Goal: Information Seeking & Learning: Learn about a topic

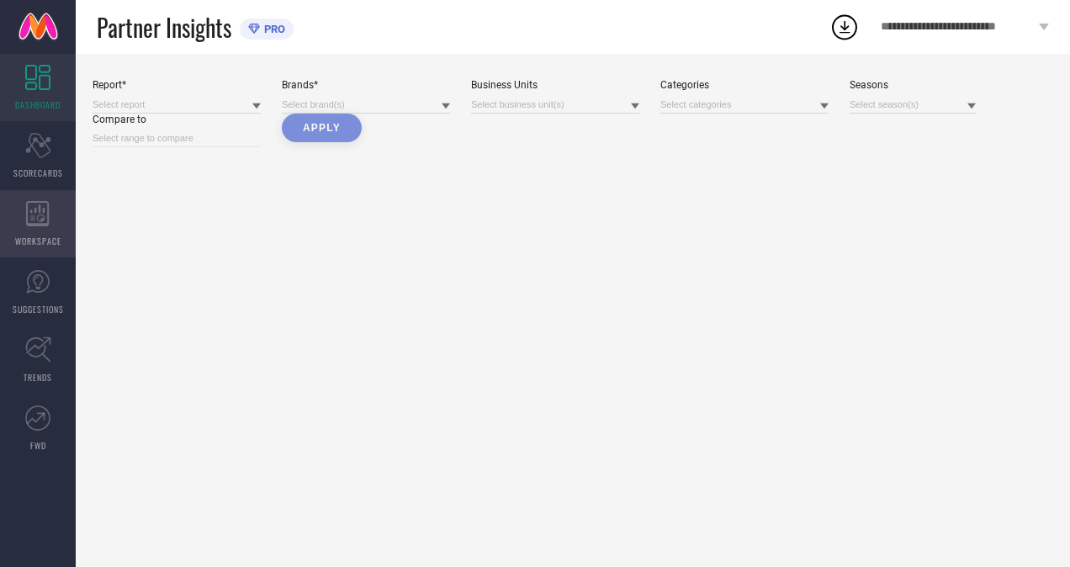
click at [45, 239] on span "WORKSPACE" at bounding box center [38, 241] width 46 height 13
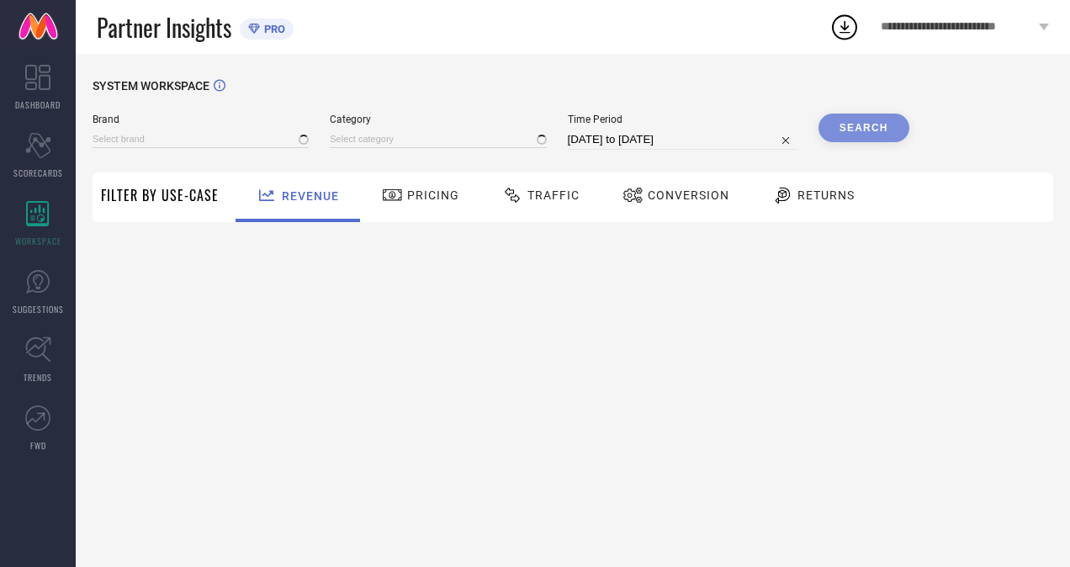
type input "H&M"
type input "All"
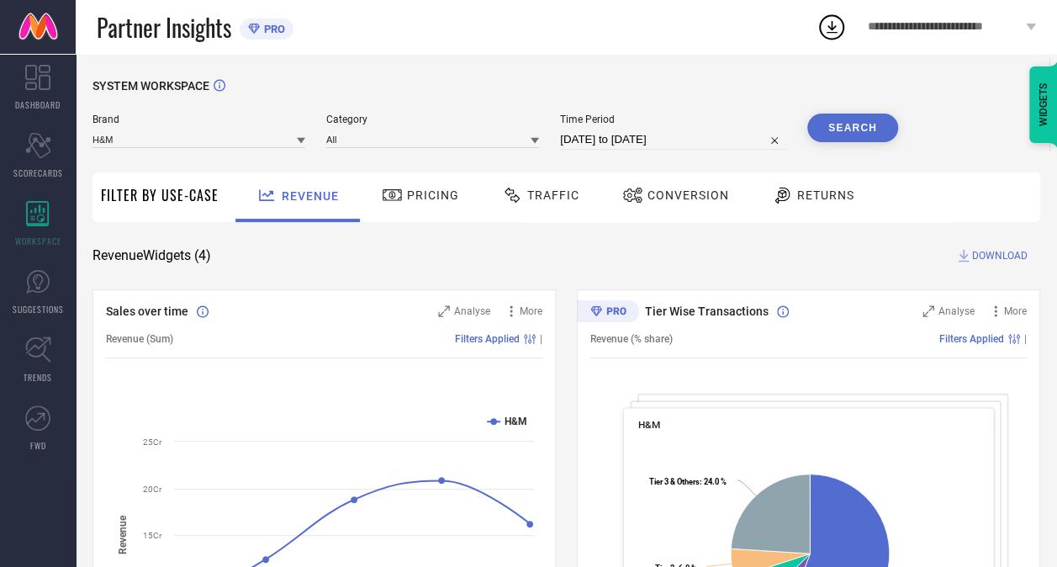
click at [441, 199] on span "Pricing" at bounding box center [433, 194] width 52 height 13
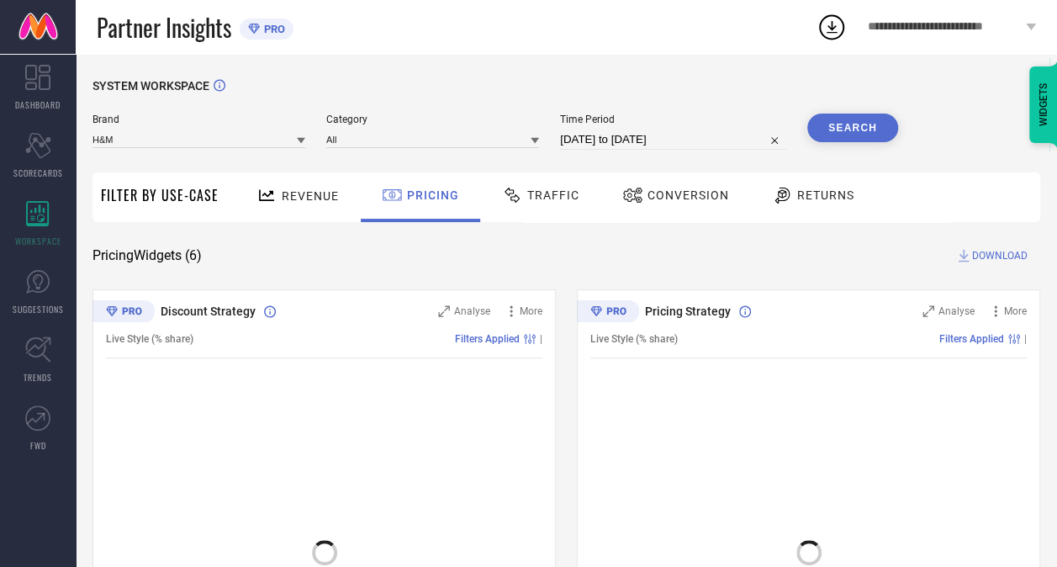
click at [533, 213] on div "Traffic" at bounding box center [540, 197] width 119 height 50
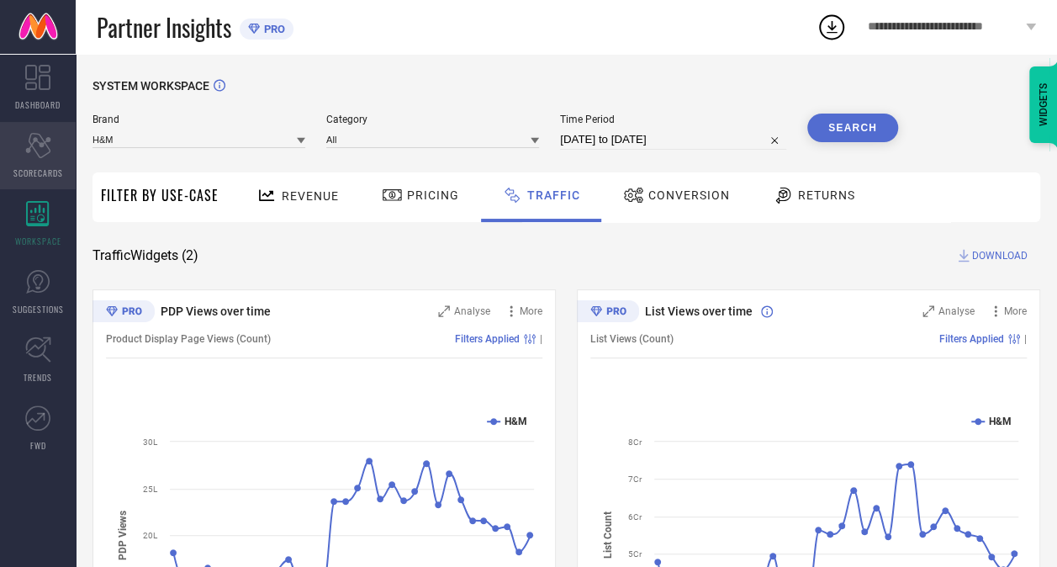
click at [45, 161] on div "Scorecard SCORECARDS" at bounding box center [38, 155] width 76 height 67
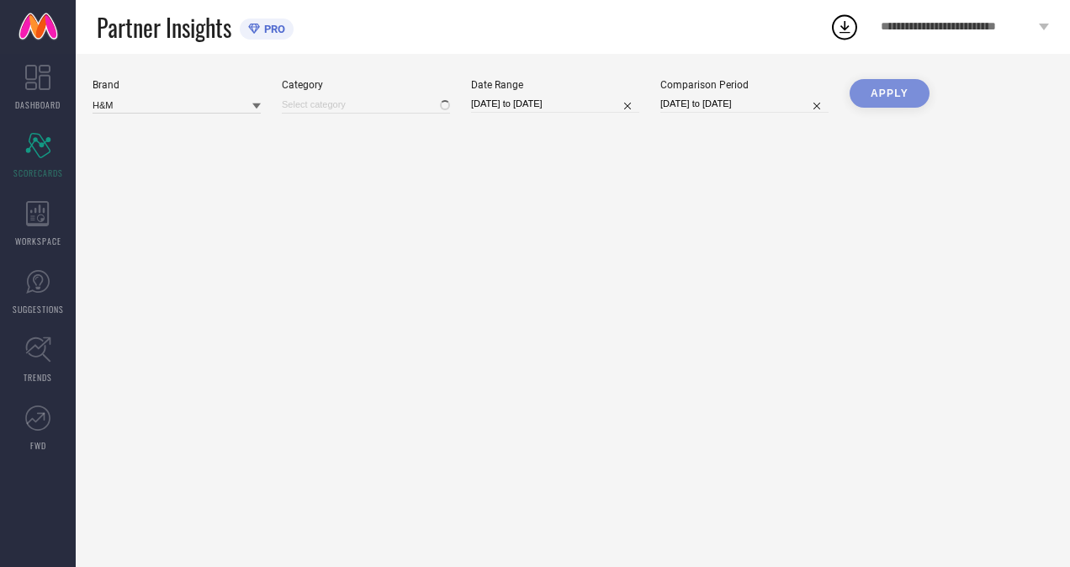
type input "All"
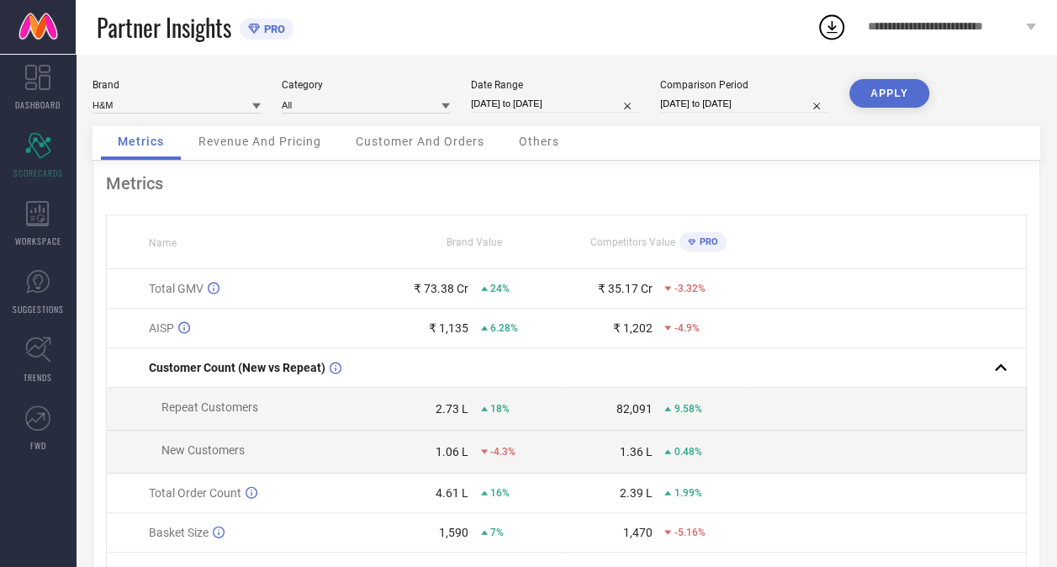
click at [407, 145] on span "Customer And Orders" at bounding box center [420, 141] width 129 height 13
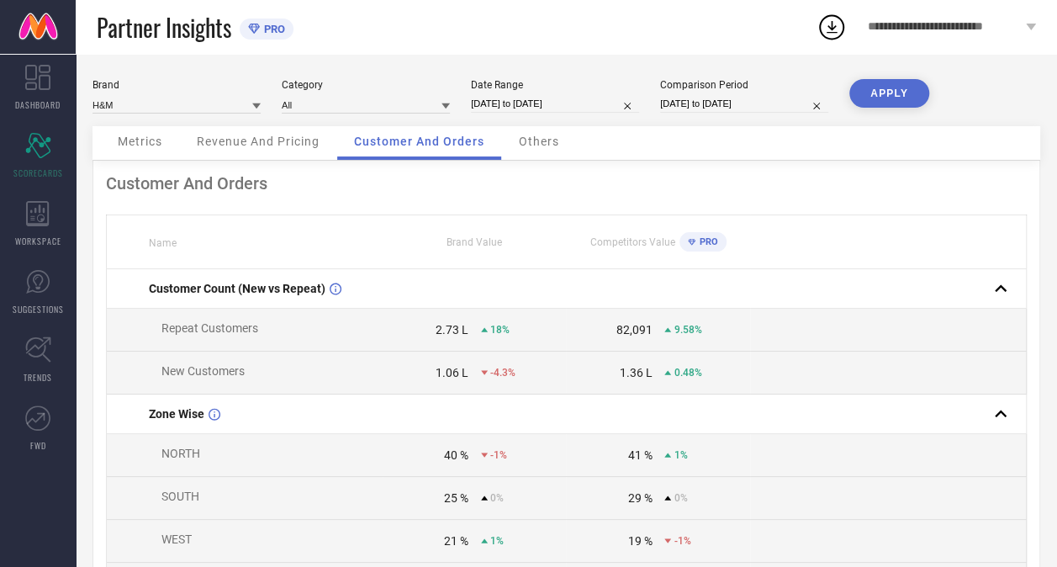
click at [289, 145] on span "Revenue And Pricing" at bounding box center [258, 141] width 123 height 13
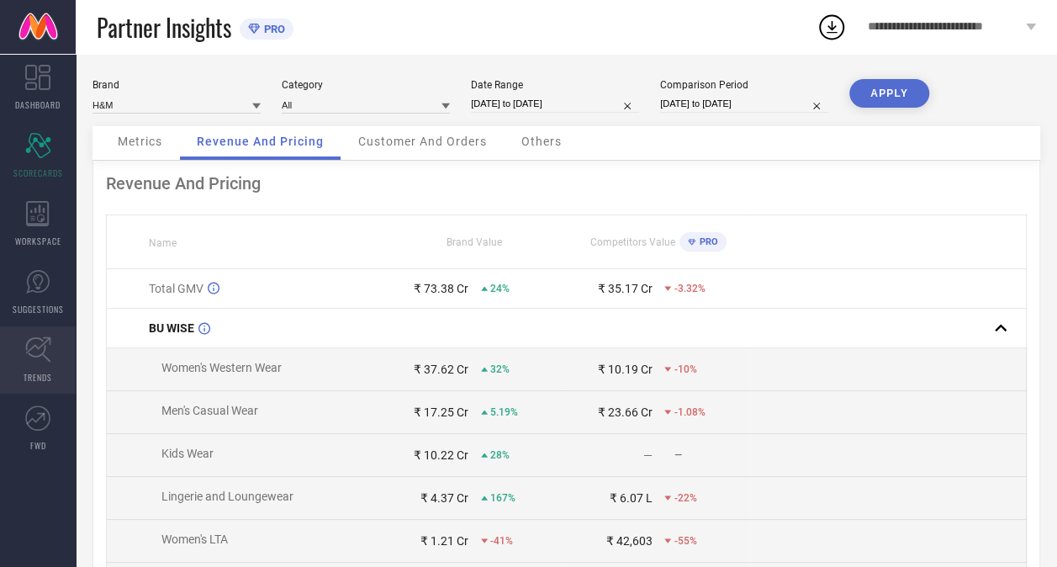
click at [65, 348] on link "TRENDS" at bounding box center [38, 359] width 76 height 67
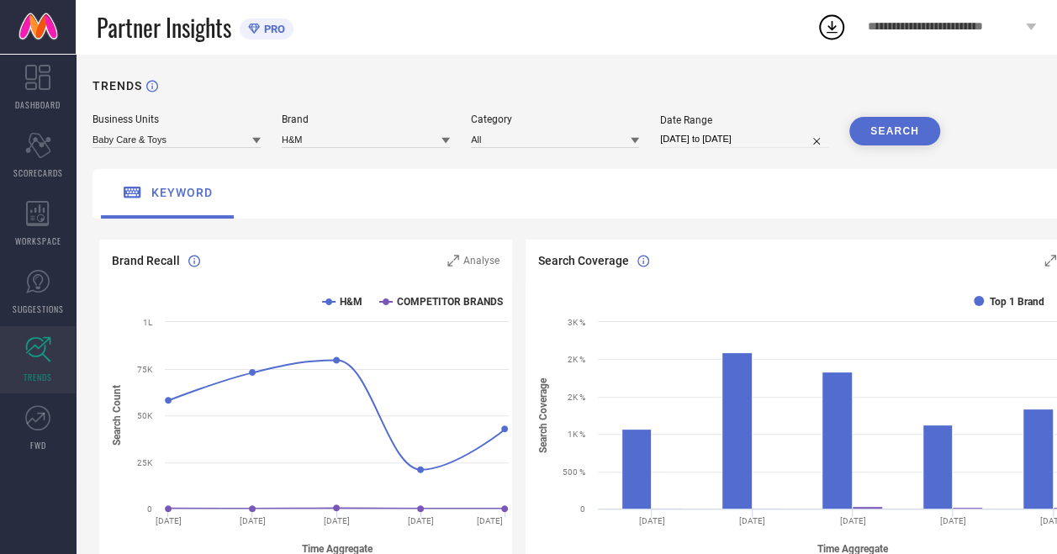
select select "6"
select select "2025"
select select "7"
select select "2025"
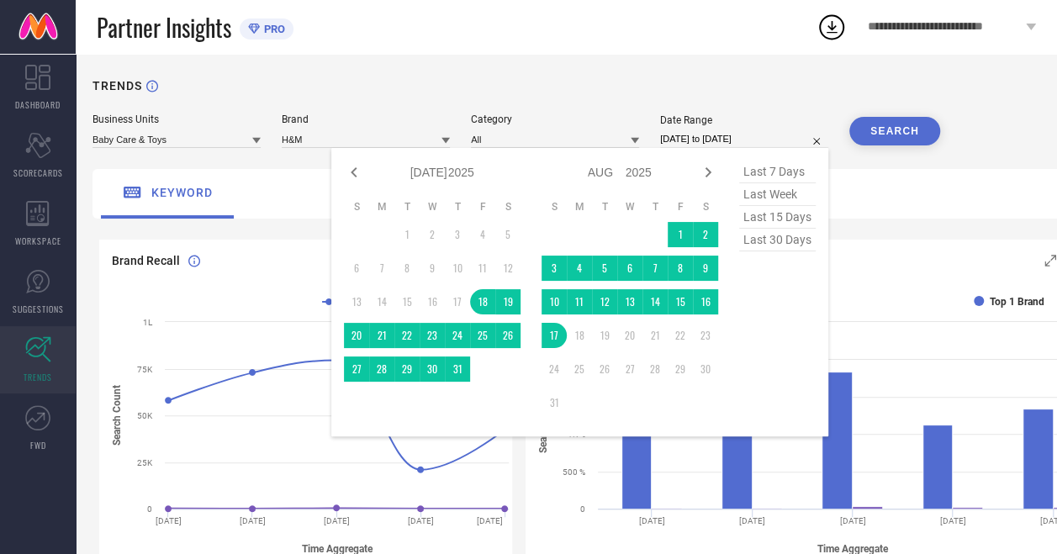
click at [729, 138] on input "[DATE] to [DATE]" at bounding box center [744, 139] width 168 height 18
click at [355, 166] on icon at bounding box center [354, 172] width 20 height 20
select select "5"
select select "2025"
select select "6"
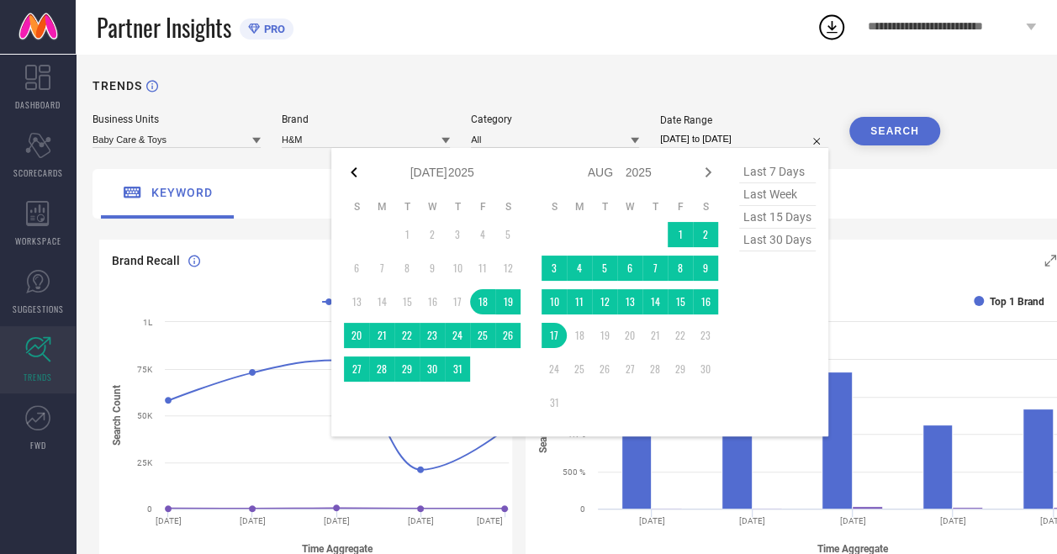
select select "2025"
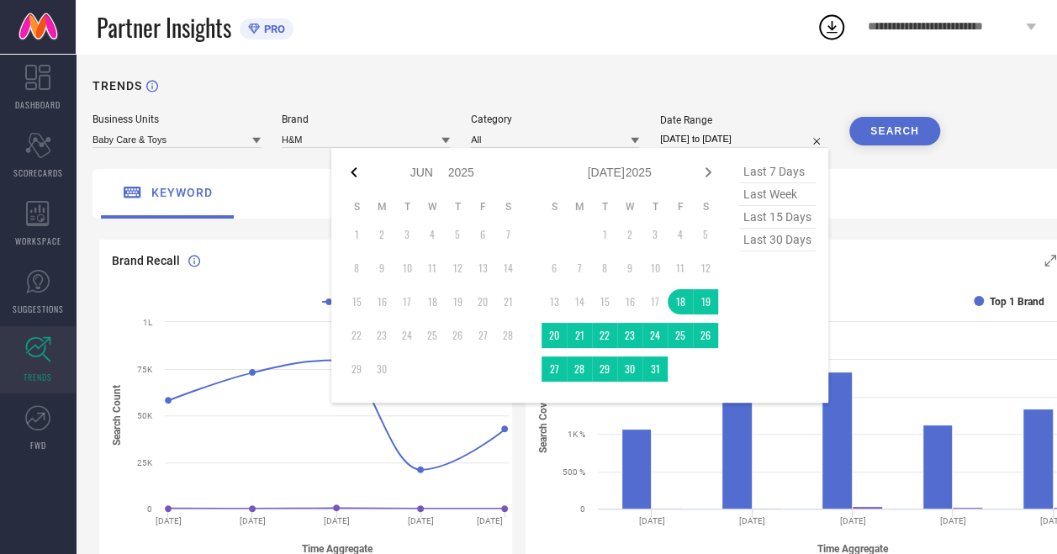
click at [350, 170] on icon at bounding box center [354, 172] width 20 height 20
select select "3"
select select "2025"
select select "4"
select select "2025"
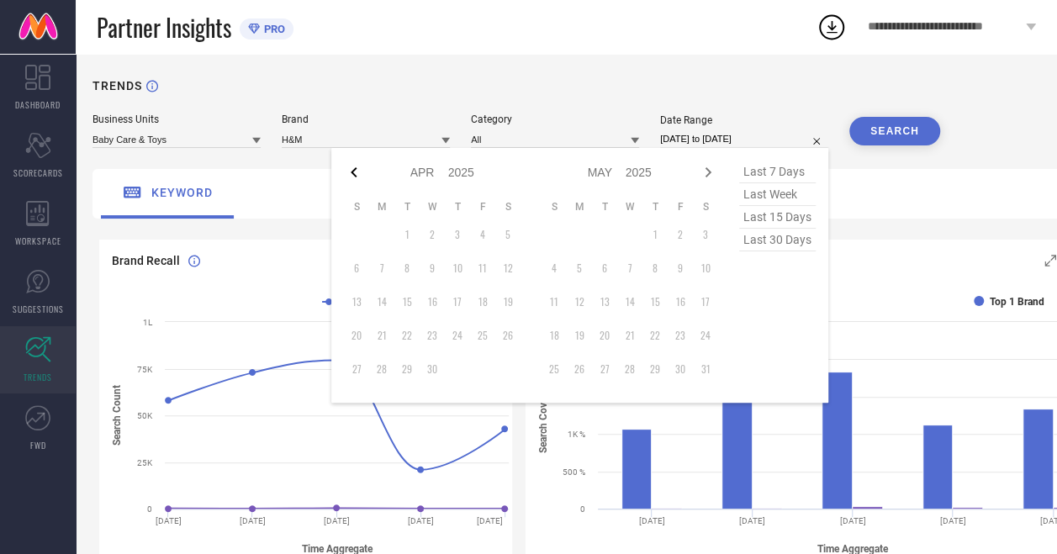
click at [350, 170] on icon at bounding box center [354, 172] width 20 height 20
select select "2"
select select "2025"
select select "3"
select select "2025"
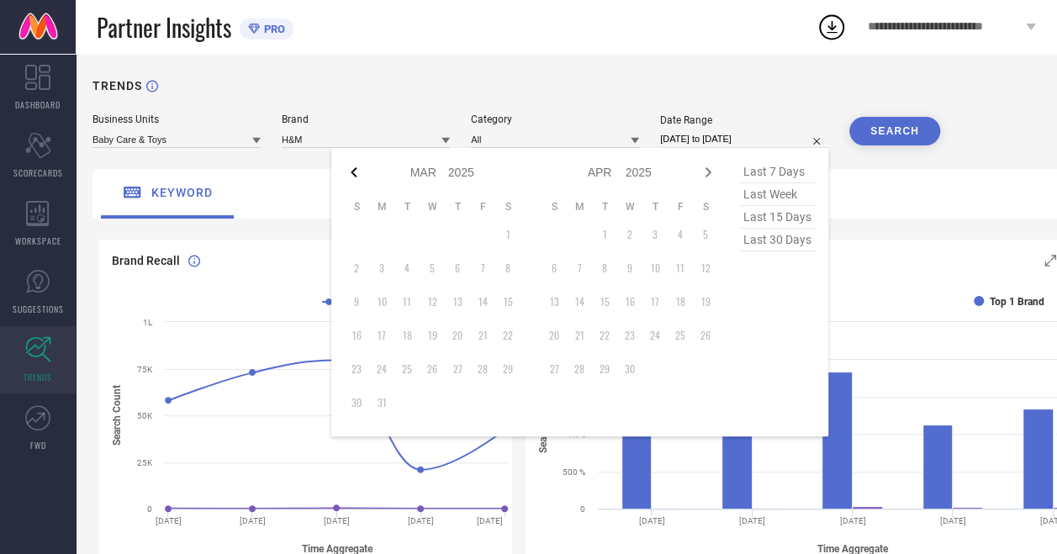
click at [353, 173] on icon at bounding box center [354, 172] width 6 height 10
select select "1"
select select "2025"
select select "2"
select select "2025"
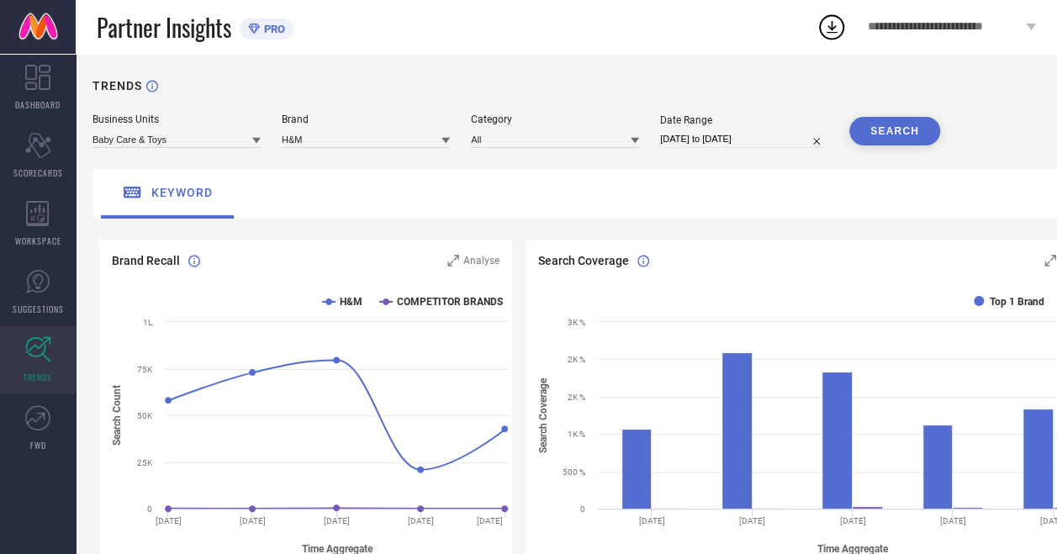
click at [939, 249] on div "Search Coverage Analyse" at bounding box center [818, 254] width 584 height 29
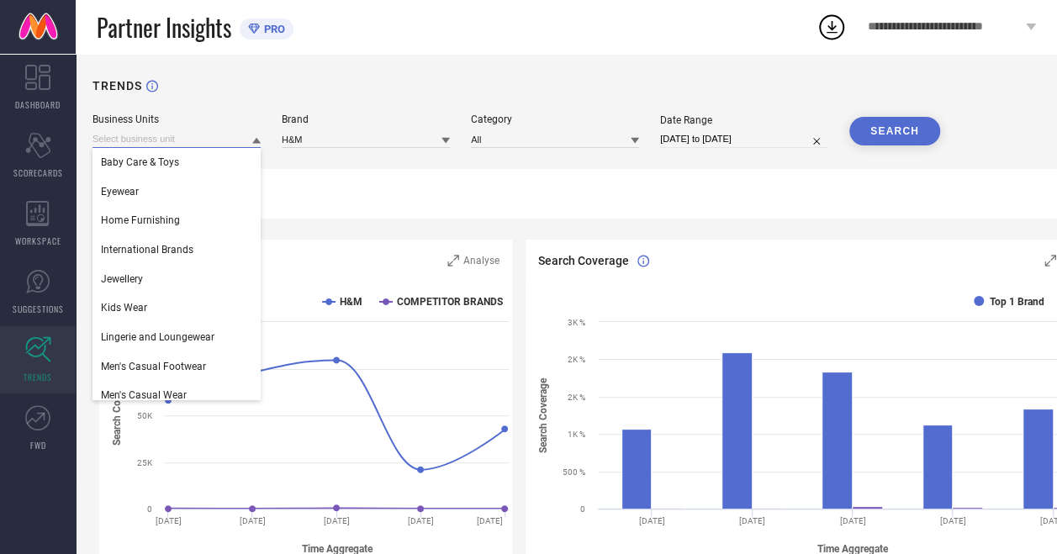
click at [183, 136] on input at bounding box center [176, 139] width 168 height 18
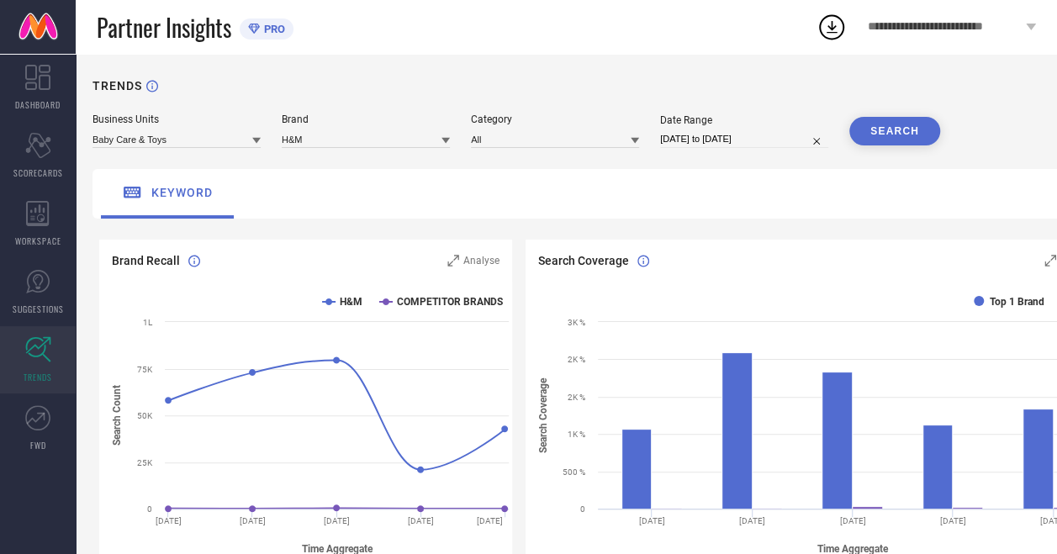
click at [259, 140] on icon at bounding box center [256, 141] width 8 height 6
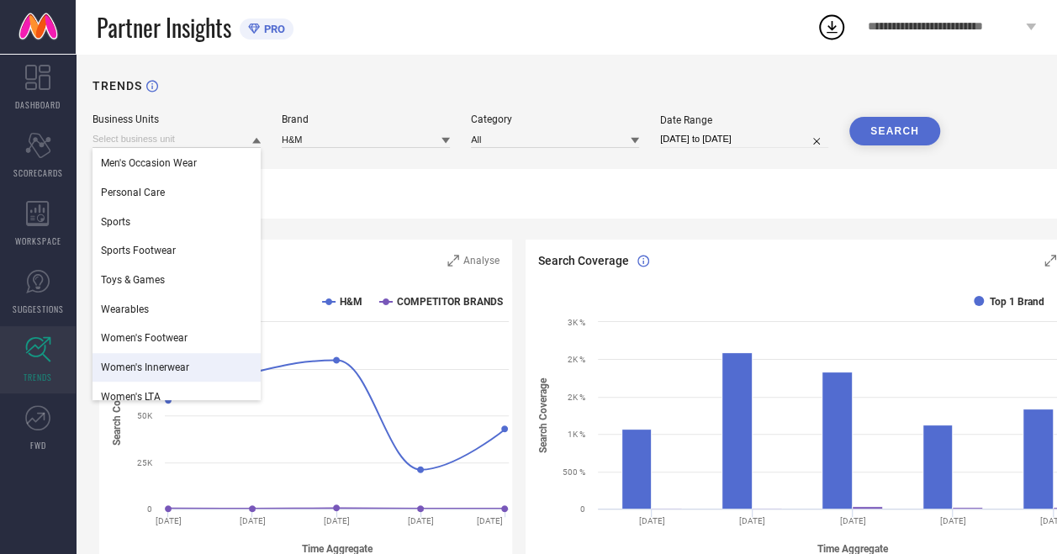
scroll to position [388, 0]
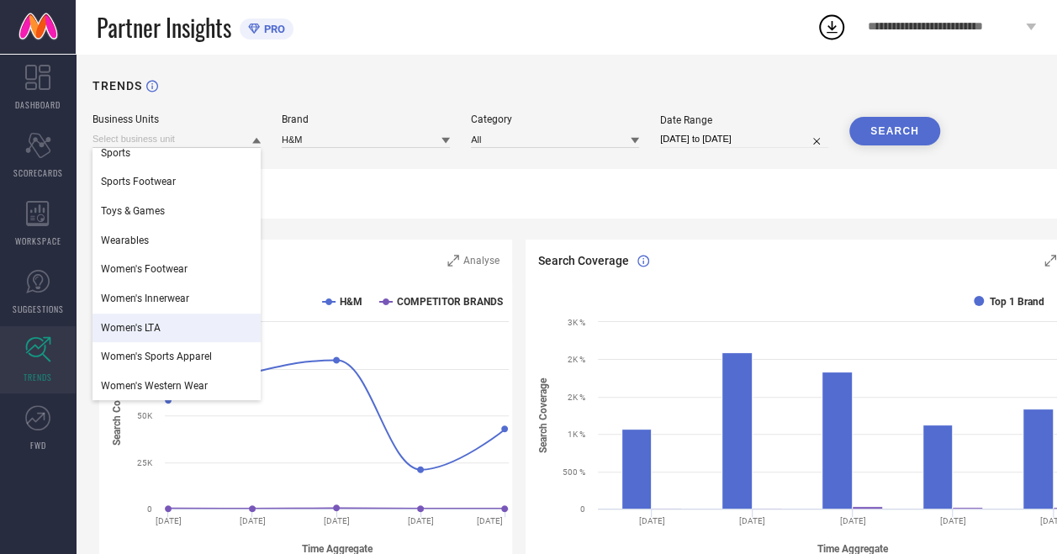
click at [172, 331] on div "Women's LTA" at bounding box center [176, 328] width 168 height 29
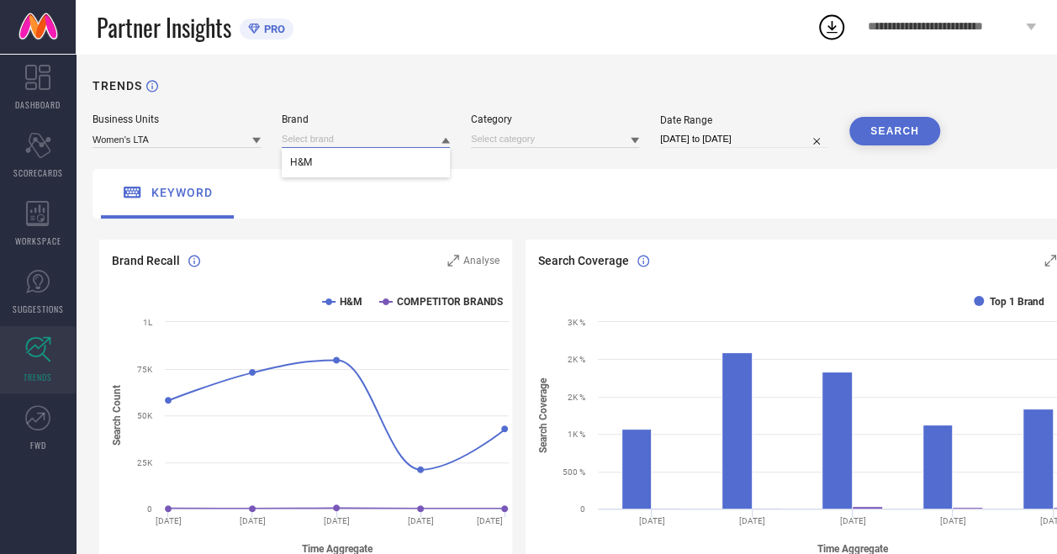
click at [404, 133] on input at bounding box center [366, 139] width 168 height 18
click at [521, 135] on input at bounding box center [555, 139] width 168 height 18
select select "6"
select select "2025"
select select "7"
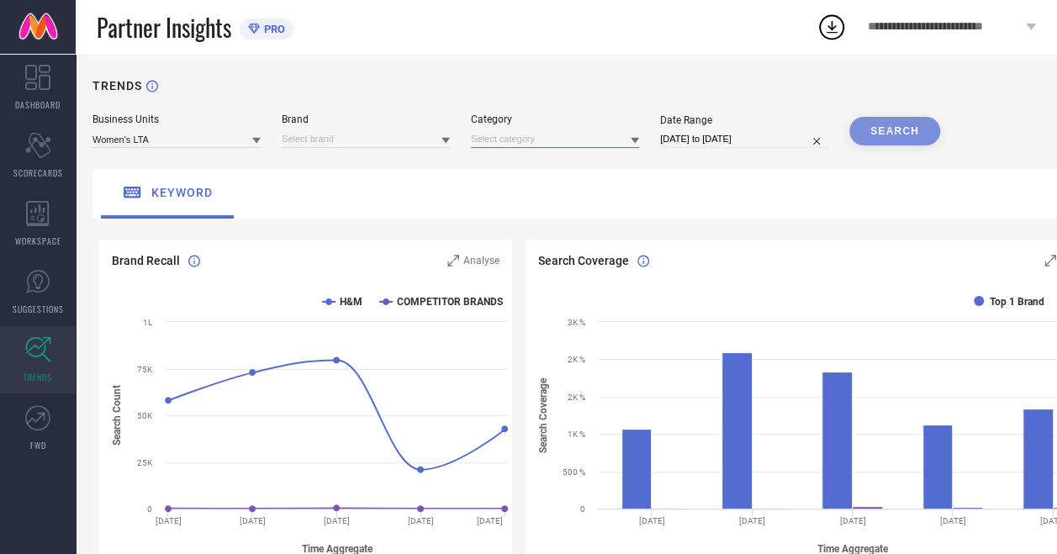
select select "2025"
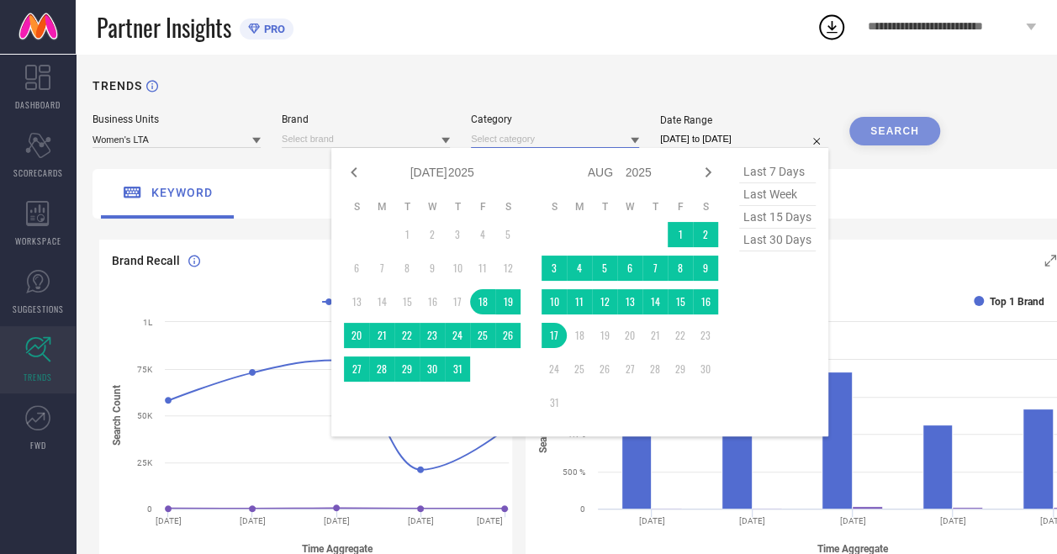
click at [694, 138] on input "[DATE] to [DATE]" at bounding box center [744, 139] width 168 height 18
click at [354, 177] on icon at bounding box center [354, 172] width 20 height 20
select select "5"
select select "2025"
select select "6"
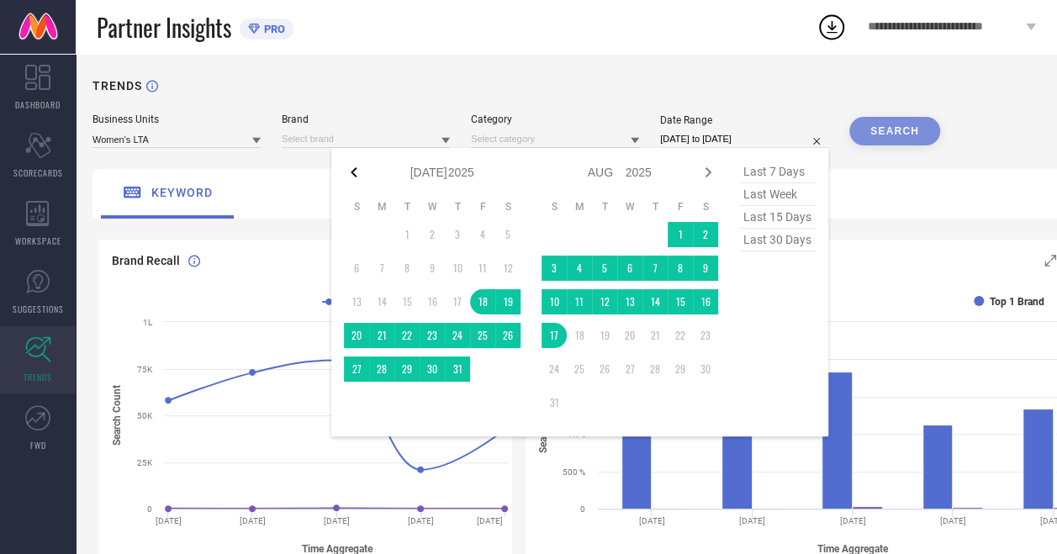
select select "2025"
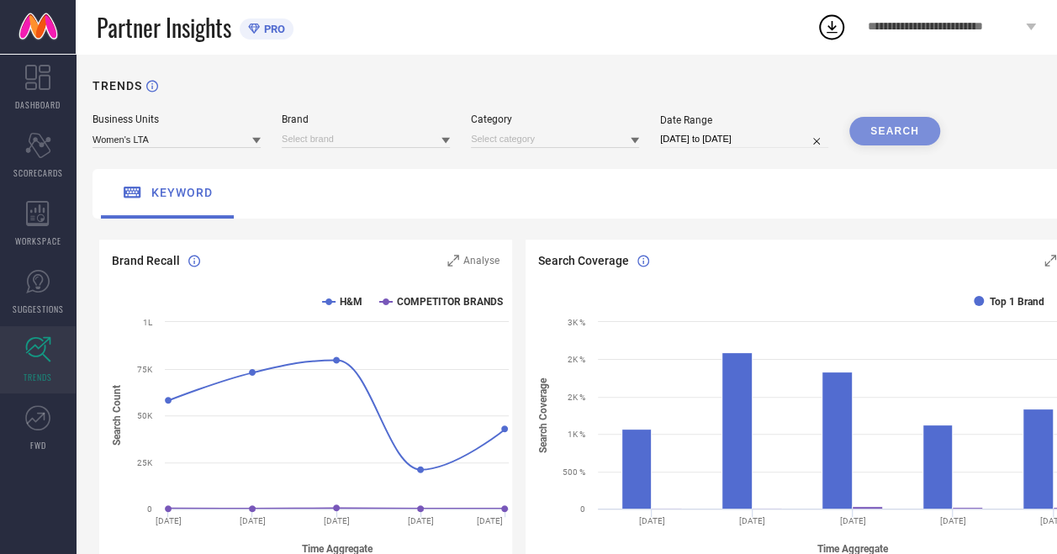
click at [417, 99] on div "TRENDS" at bounding box center [603, 96] width 1023 height 34
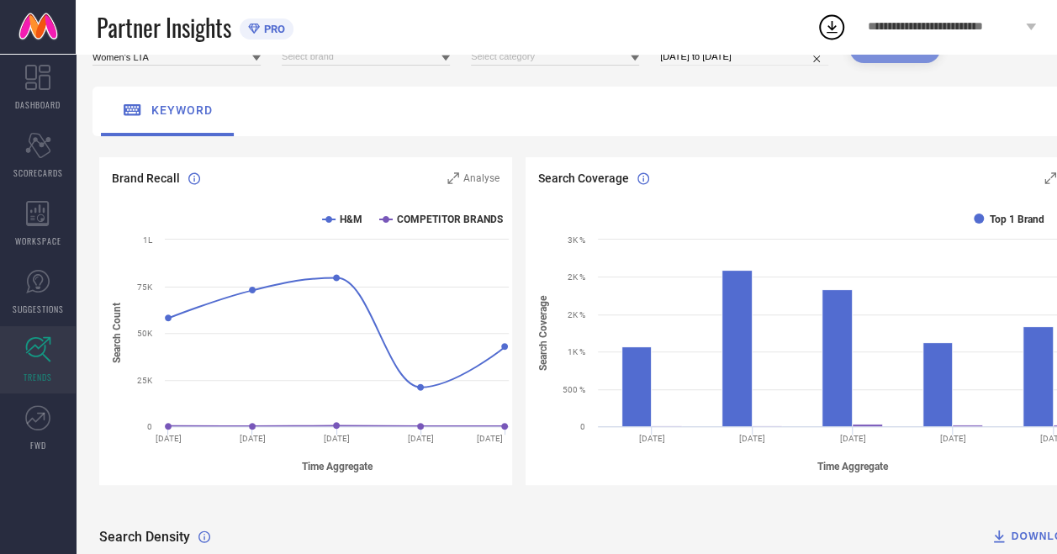
scroll to position [0, 0]
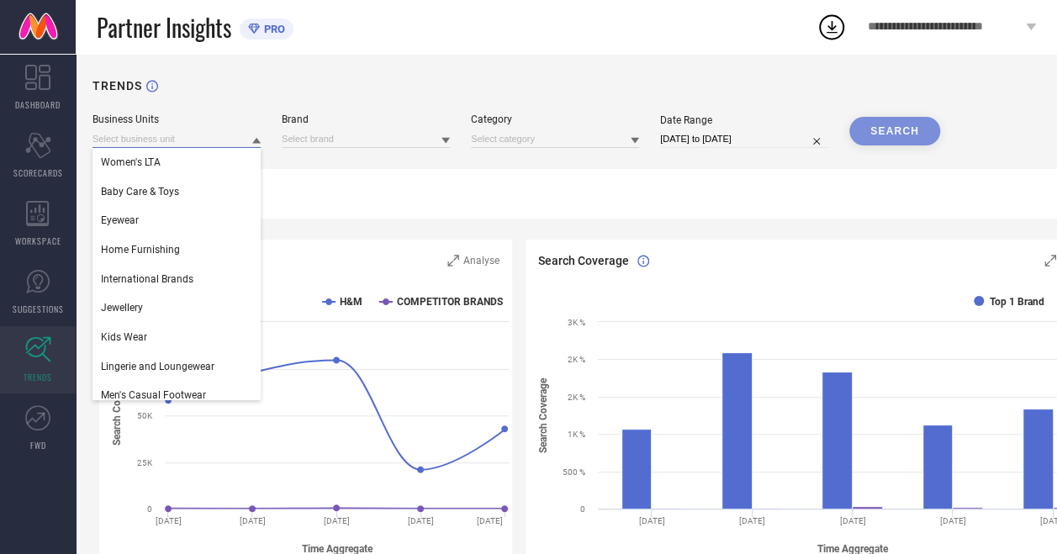
click at [220, 145] on input at bounding box center [176, 139] width 168 height 18
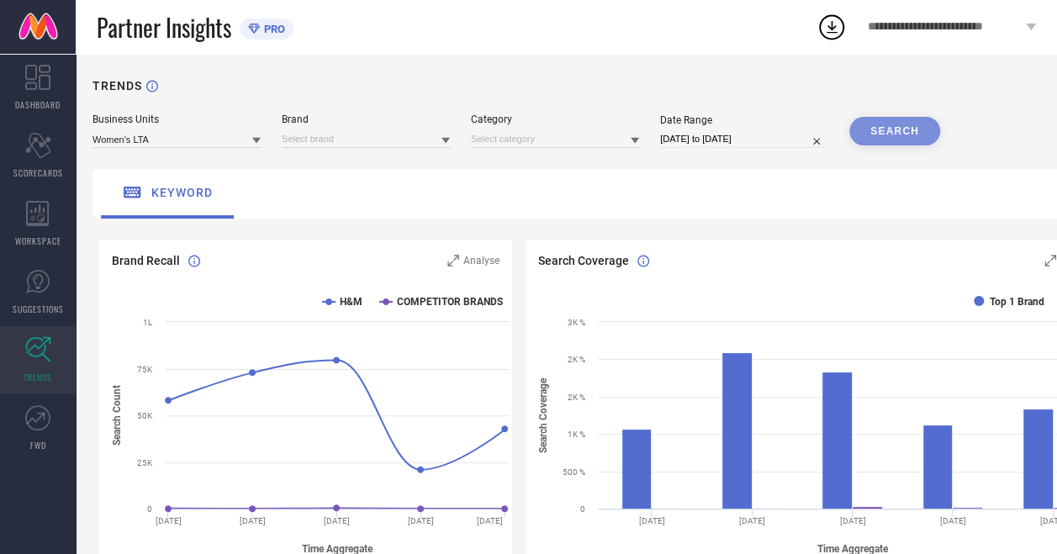
click at [256, 139] on icon at bounding box center [256, 140] width 8 height 8
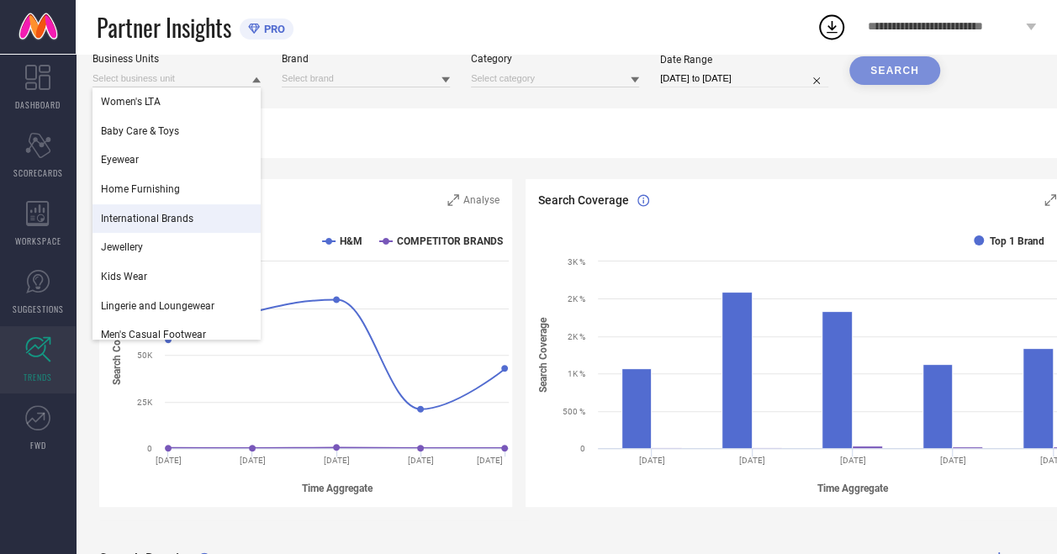
click at [373, 140] on div "keyword" at bounding box center [603, 133] width 1023 height 50
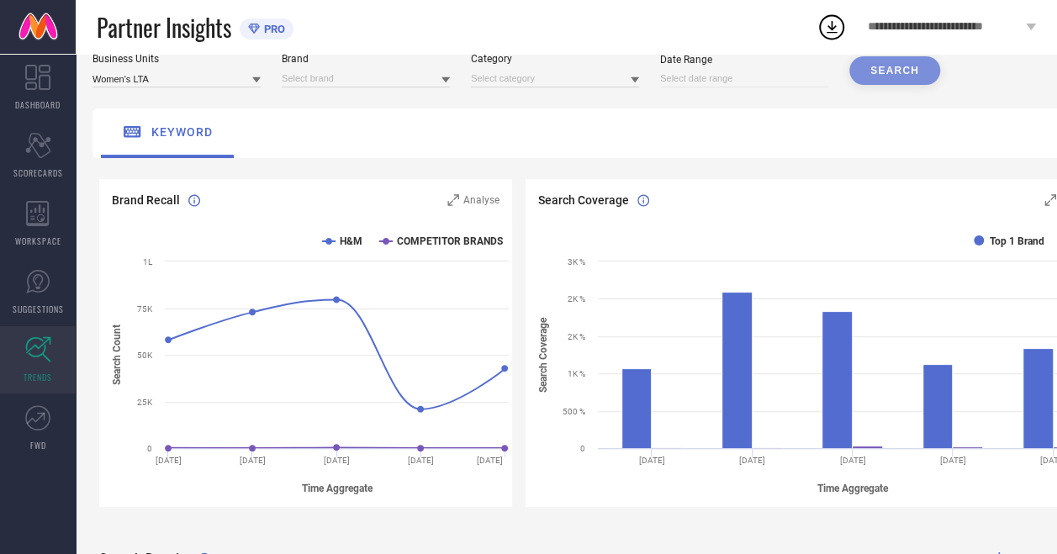
select select "7"
select select "2025"
select select "8"
select select "2025"
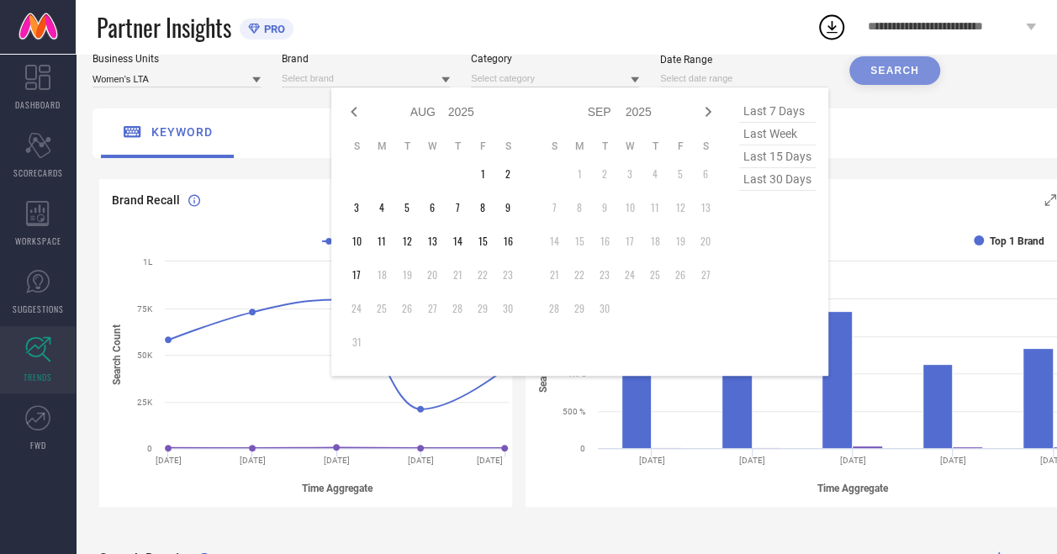
click at [716, 82] on input at bounding box center [744, 79] width 168 height 18
click at [357, 109] on icon at bounding box center [354, 112] width 6 height 10
select select "6"
select select "2025"
select select "7"
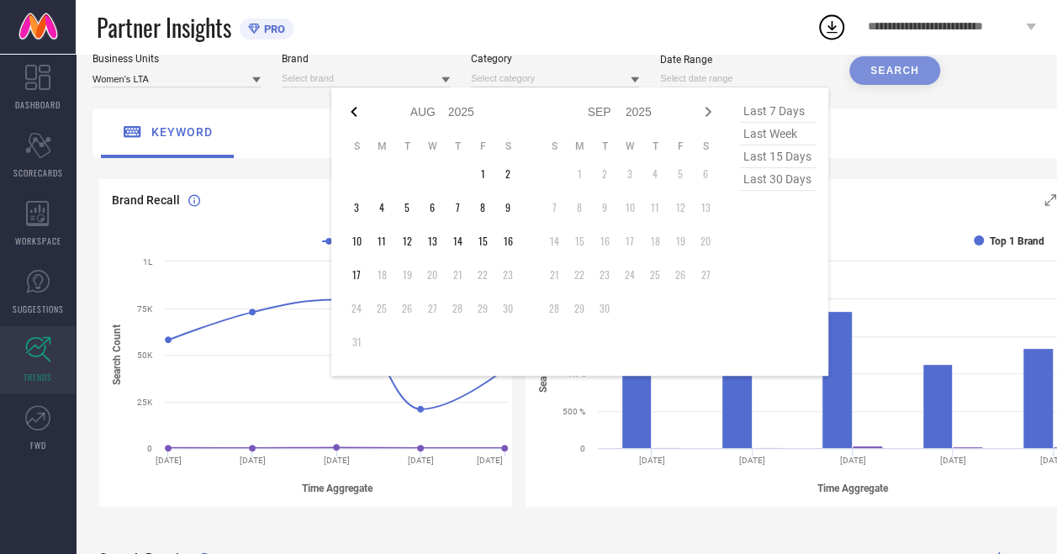
select select "2025"
click at [357, 109] on icon at bounding box center [354, 112] width 6 height 10
select select "5"
select select "2025"
select select "6"
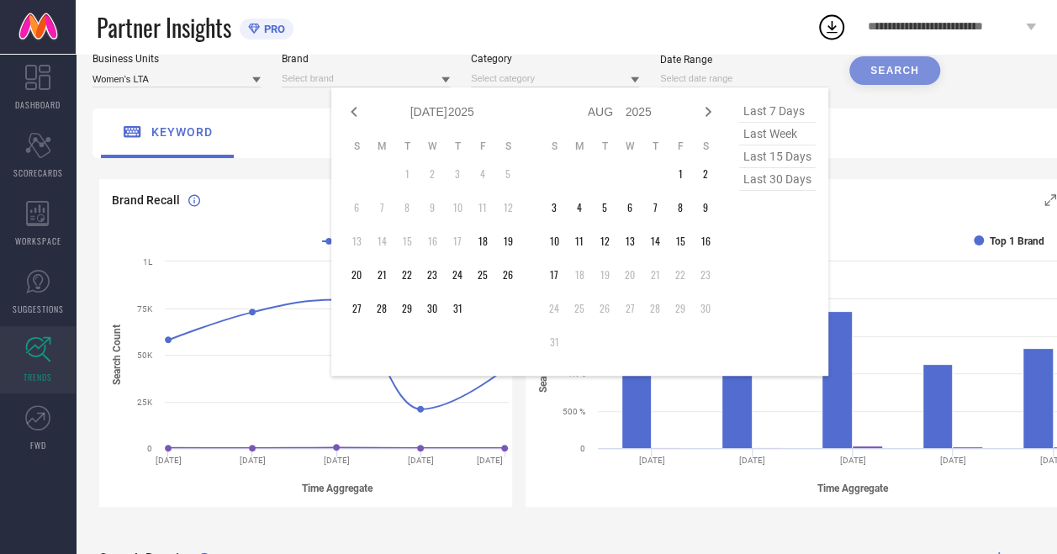
select select "2025"
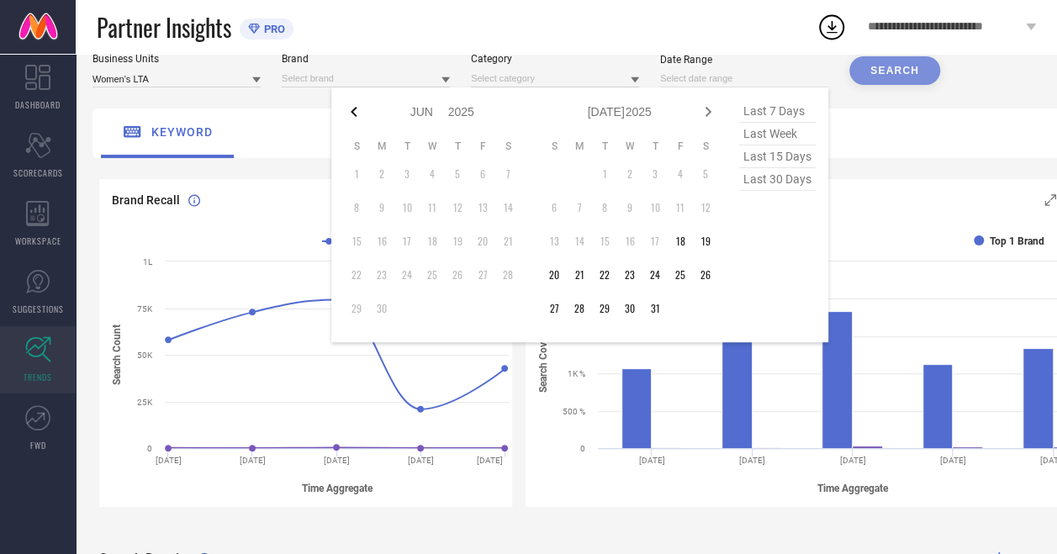
click at [357, 109] on icon at bounding box center [354, 112] width 6 height 10
select select "4"
select select "2025"
select select "5"
select select "2025"
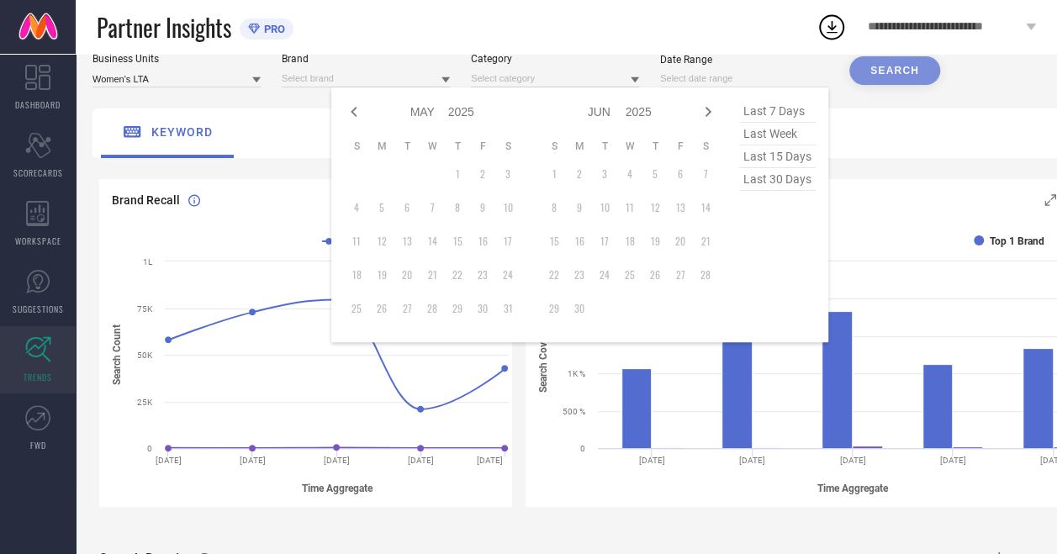
click at [357, 109] on icon at bounding box center [354, 112] width 6 height 10
select select "3"
select select "2025"
select select "4"
select select "2025"
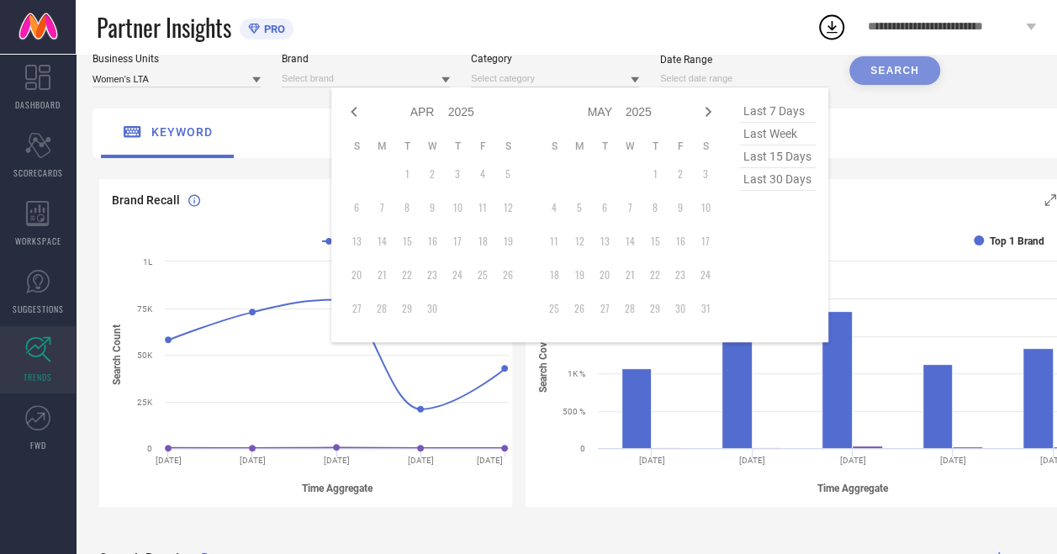
click at [357, 109] on icon at bounding box center [354, 112] width 6 height 10
select select "2"
select select "2025"
select select "3"
select select "2025"
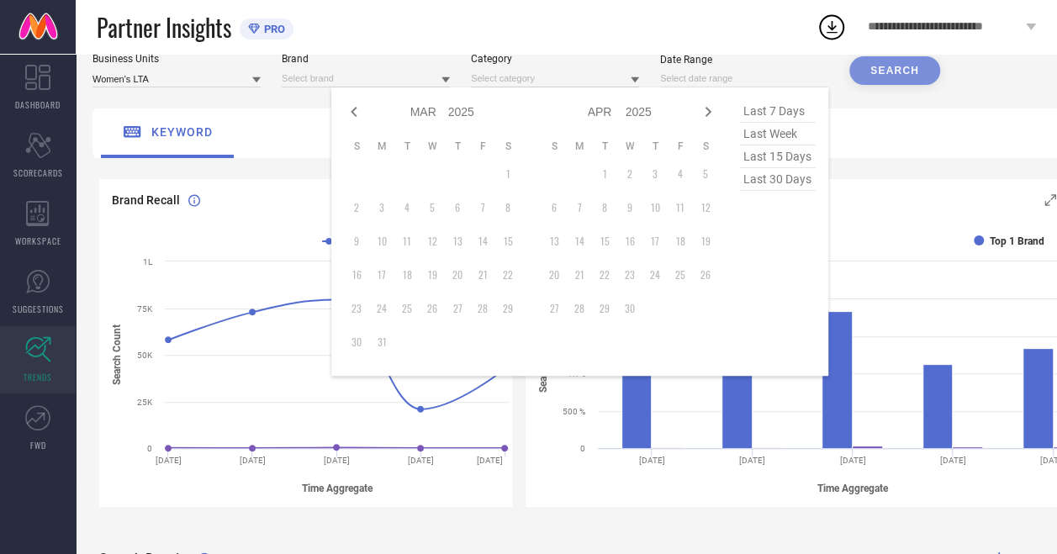
click at [357, 109] on icon at bounding box center [354, 112] width 6 height 10
select select "1"
select select "2025"
select select "2"
select select "2025"
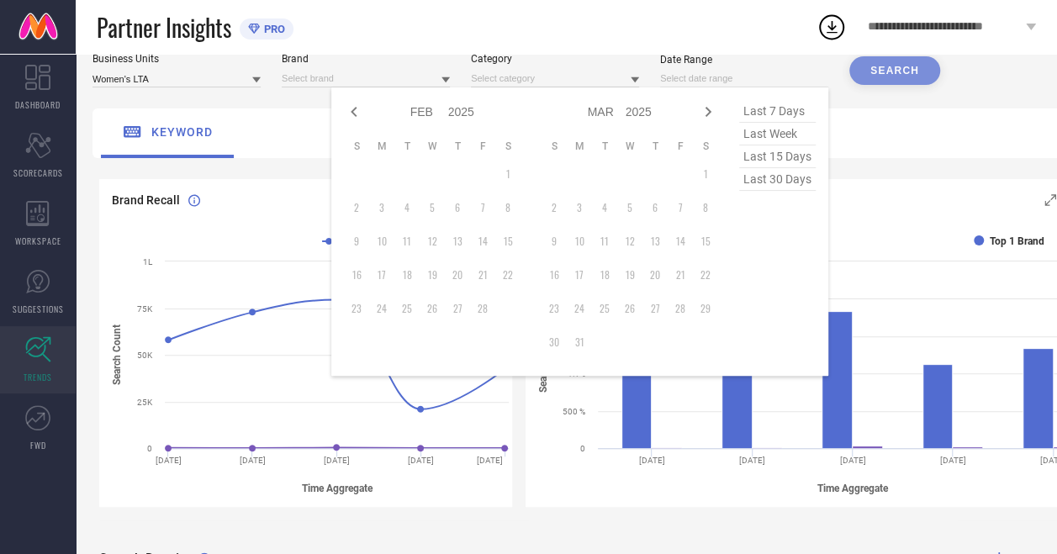
click at [357, 109] on icon at bounding box center [354, 112] width 6 height 10
select select "2025"
select select "1"
select select "2025"
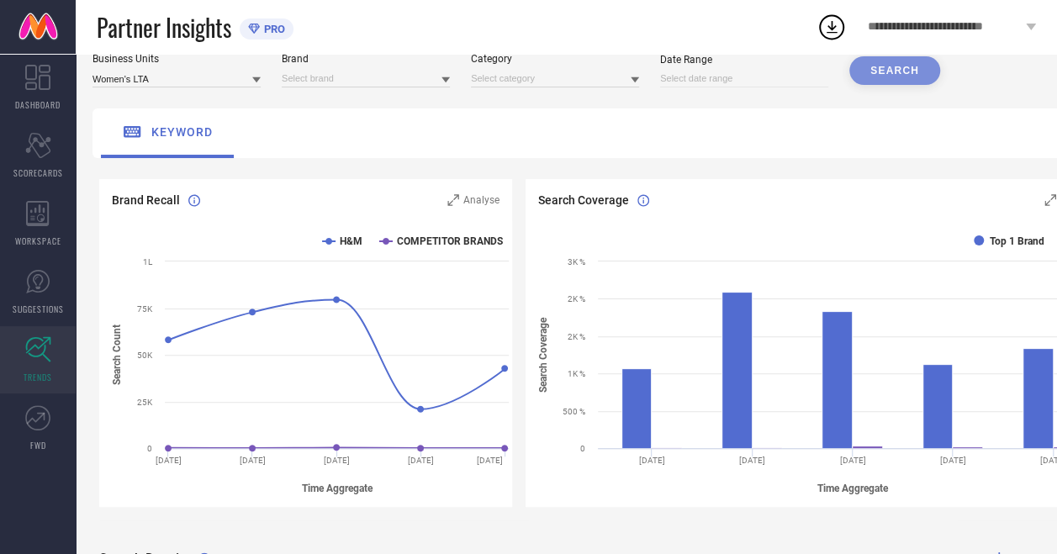
click at [901, 153] on div "keyword" at bounding box center [603, 133] width 1023 height 50
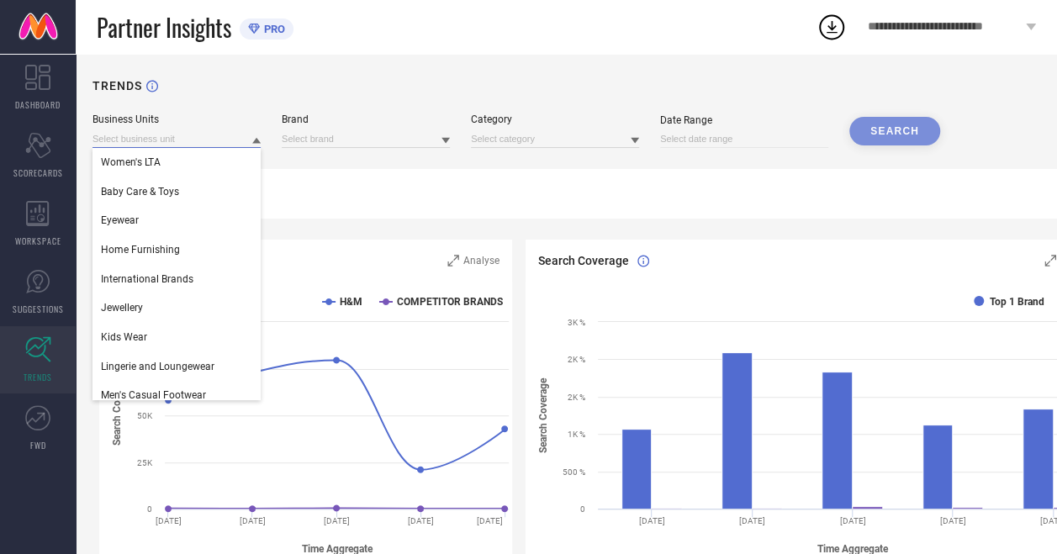
click at [200, 144] on input at bounding box center [176, 139] width 168 height 18
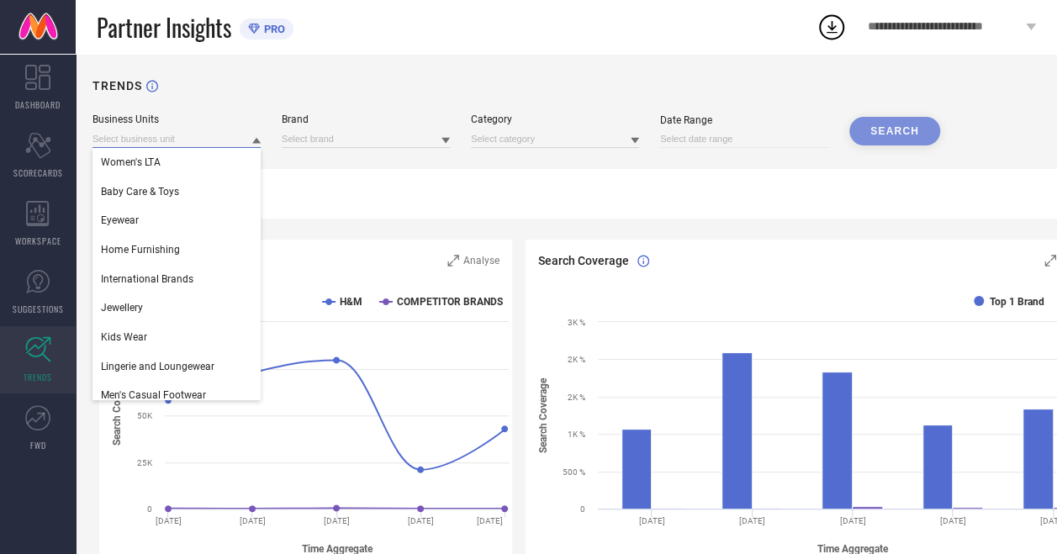
drag, startPoint x: 180, startPoint y: 143, endPoint x: 122, endPoint y: 145, distance: 58.0
click at [122, 145] on input at bounding box center [176, 139] width 168 height 18
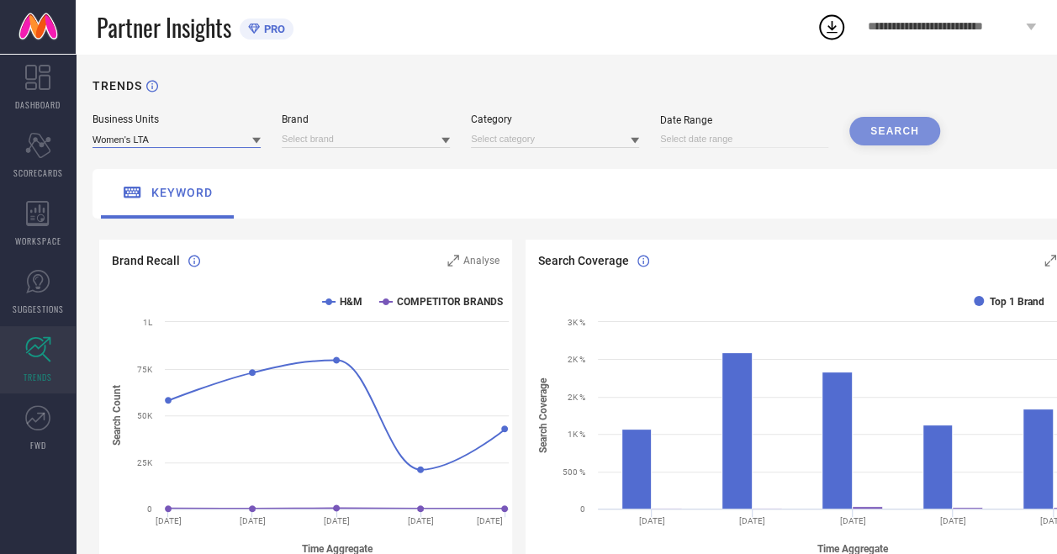
click at [122, 145] on input at bounding box center [176, 139] width 168 height 18
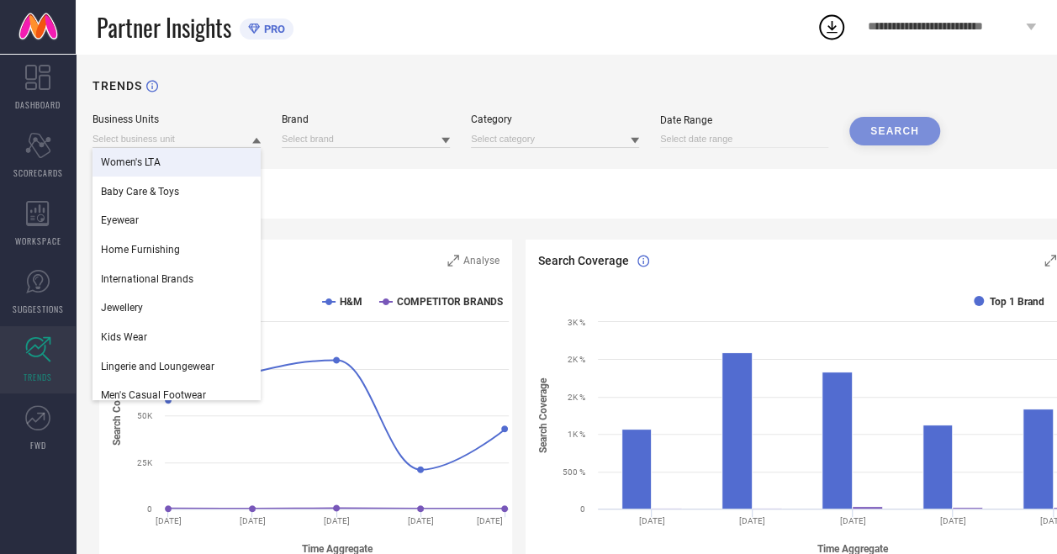
click at [512, 129] on div "Category" at bounding box center [555, 131] width 168 height 34
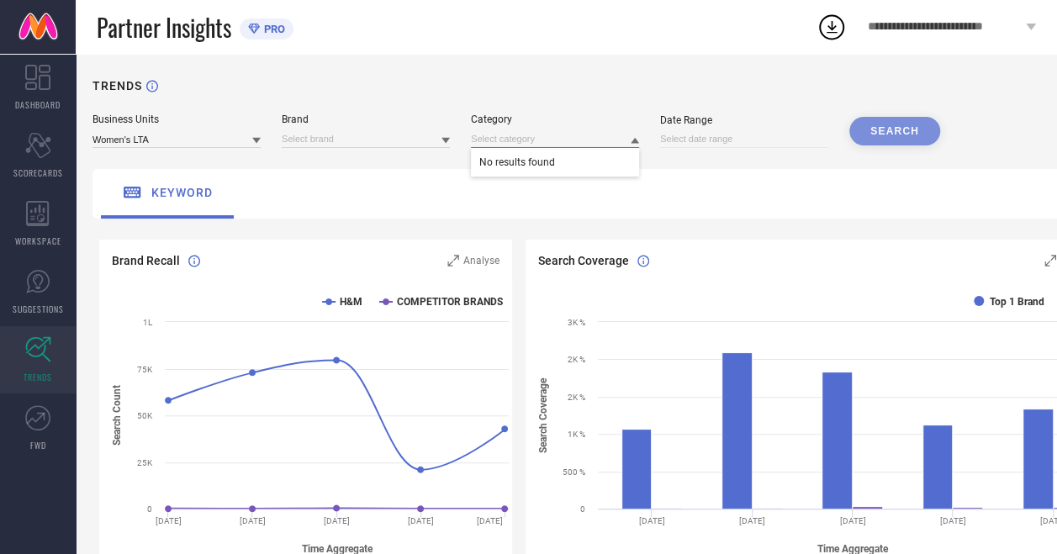
click at [515, 140] on input at bounding box center [555, 139] width 168 height 18
click at [516, 139] on input at bounding box center [555, 139] width 168 height 18
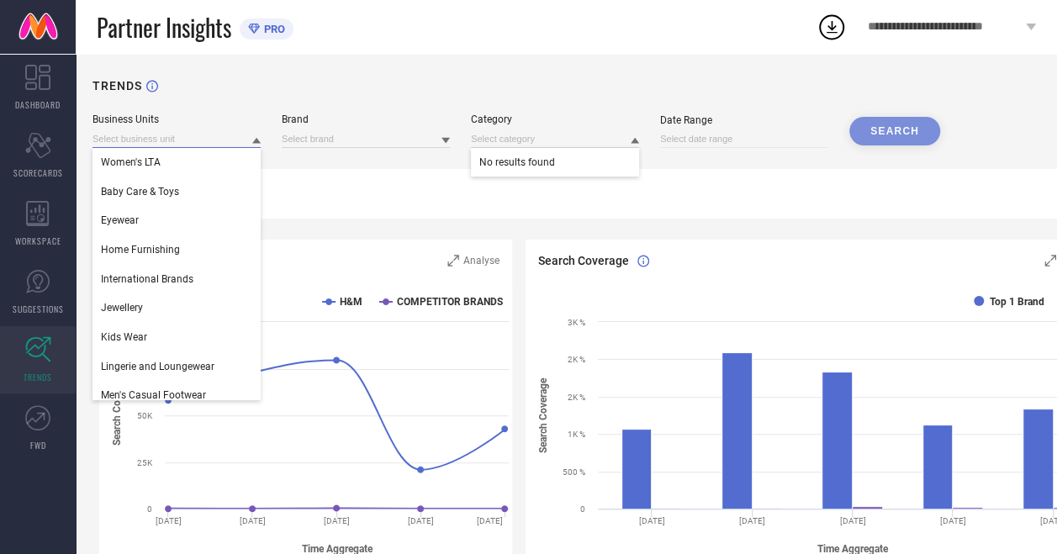
click at [249, 137] on input at bounding box center [176, 139] width 168 height 18
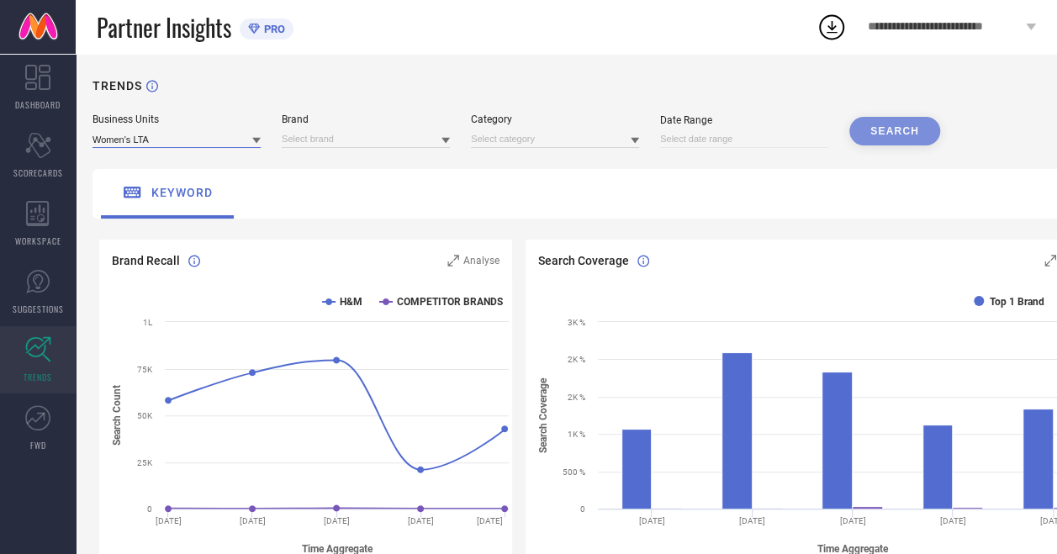
drag, startPoint x: 166, startPoint y: 135, endPoint x: 92, endPoint y: 138, distance: 74.1
click at [92, 138] on input at bounding box center [176, 139] width 168 height 18
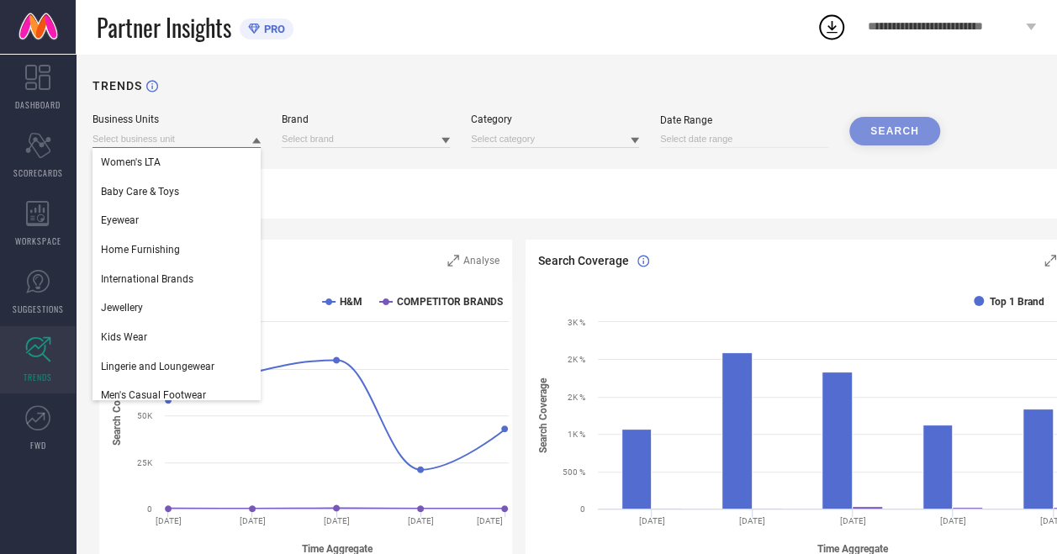
drag, startPoint x: 92, startPoint y: 138, endPoint x: 392, endPoint y: 203, distance: 306.5
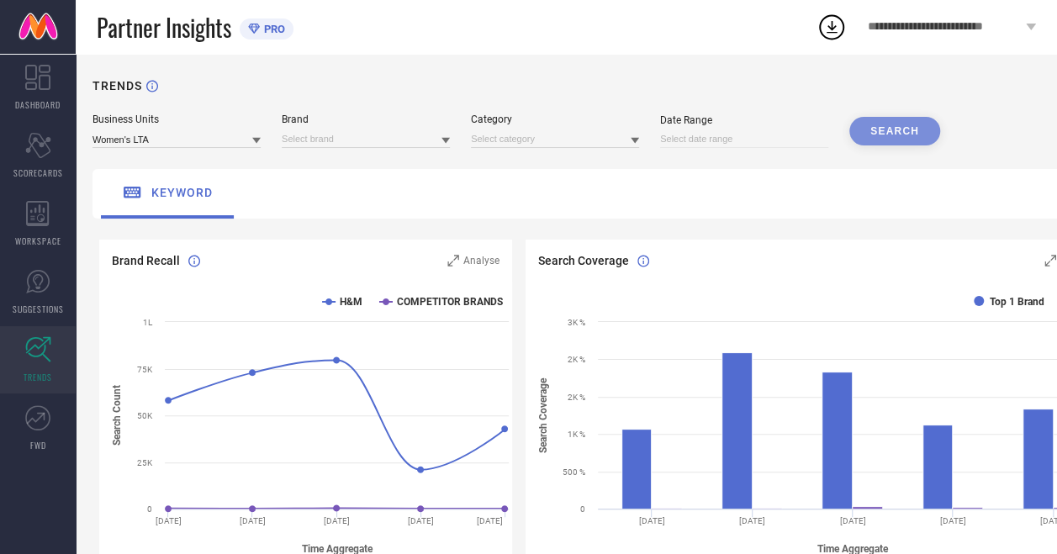
click at [392, 203] on div "keyword" at bounding box center [603, 194] width 1023 height 50
click at [723, 143] on input at bounding box center [744, 139] width 168 height 18
select select "7"
select select "2025"
select select "8"
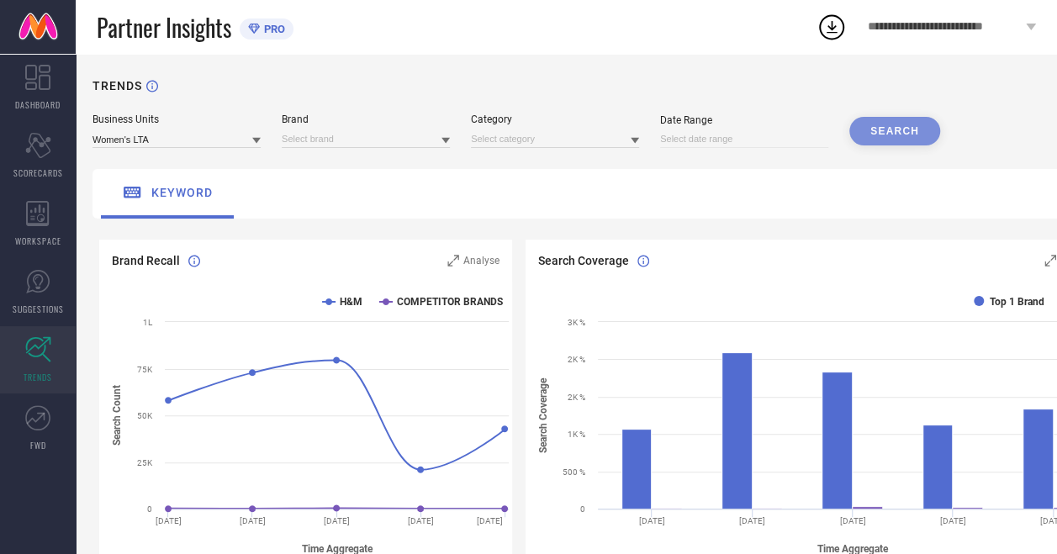
select select "2025"
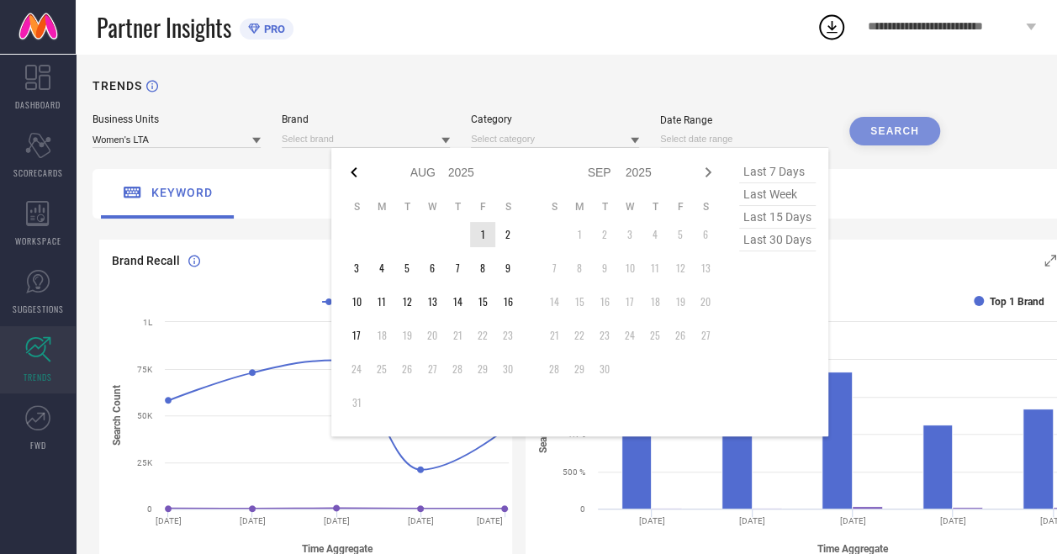
click at [357, 175] on icon at bounding box center [354, 172] width 20 height 20
select select "5"
select select "2025"
select select "6"
select select "2025"
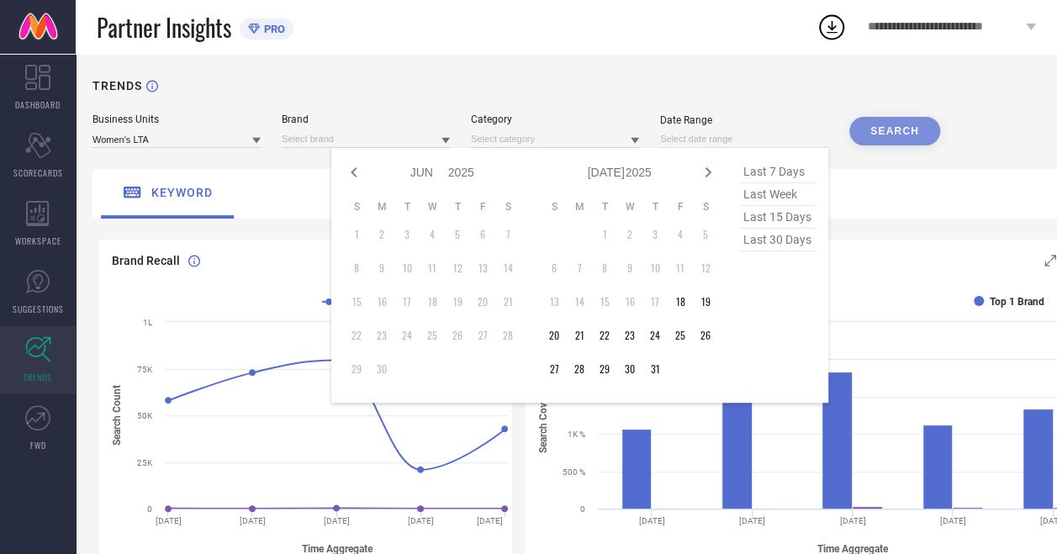
click at [357, 175] on icon at bounding box center [354, 172] width 20 height 20
select select "4"
select select "2025"
select select "5"
select select "2025"
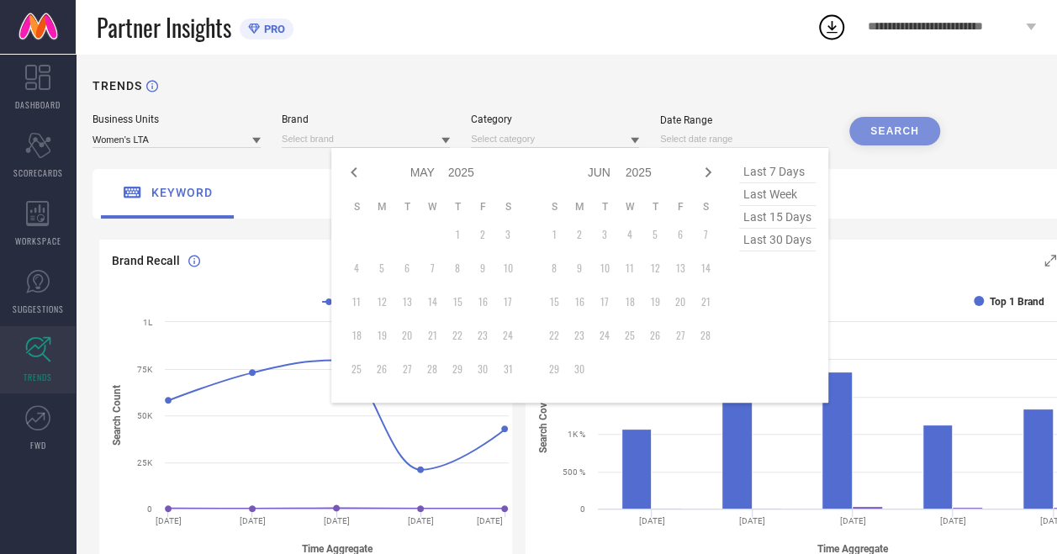
click at [357, 175] on icon at bounding box center [354, 172] width 20 height 20
select select "2"
select select "2025"
select select "3"
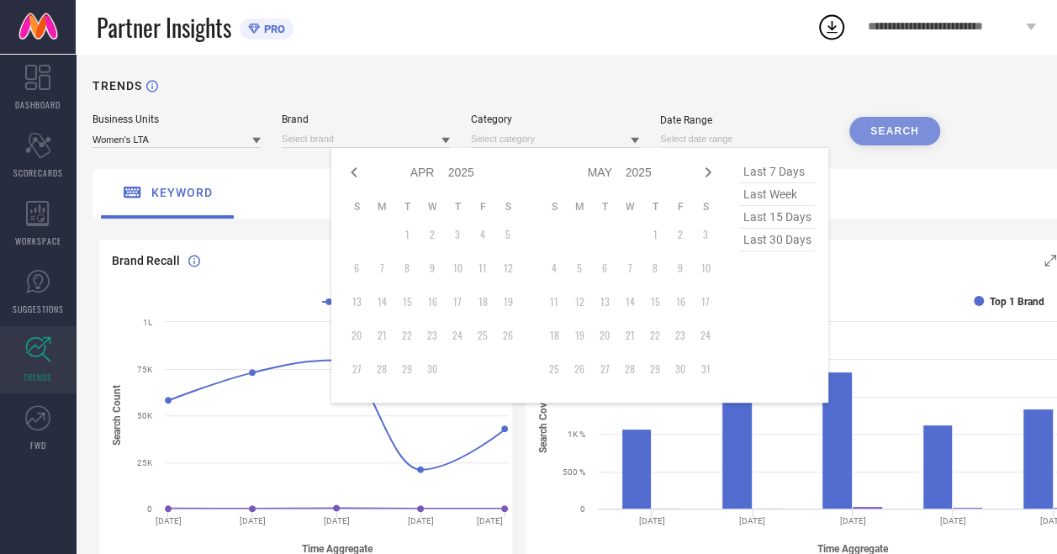
select select "2025"
click at [357, 175] on icon at bounding box center [354, 172] width 20 height 20
select select "1"
select select "2025"
select select "2"
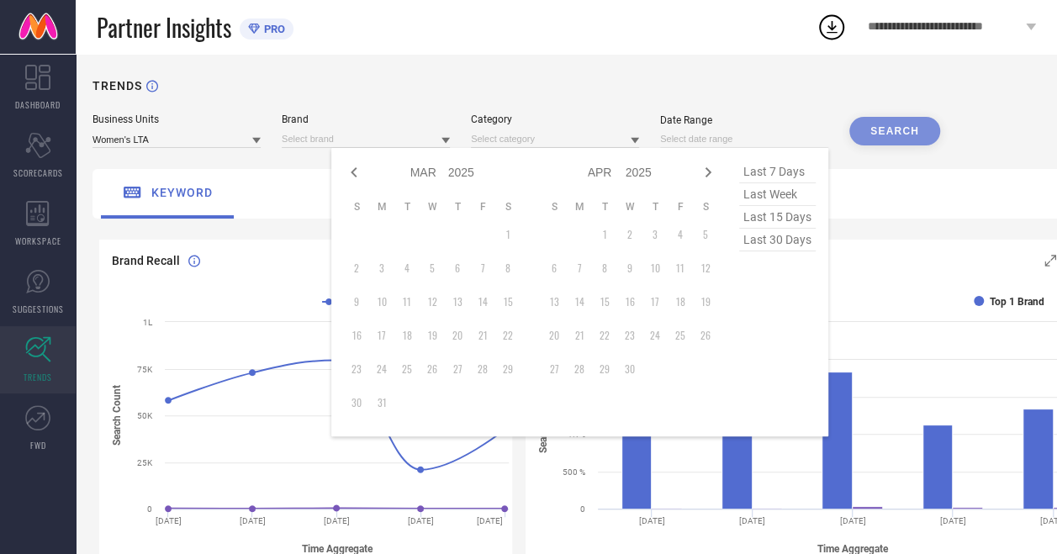
select select "2025"
click at [357, 175] on icon at bounding box center [354, 172] width 20 height 20
select select "2025"
select select "1"
select select "2025"
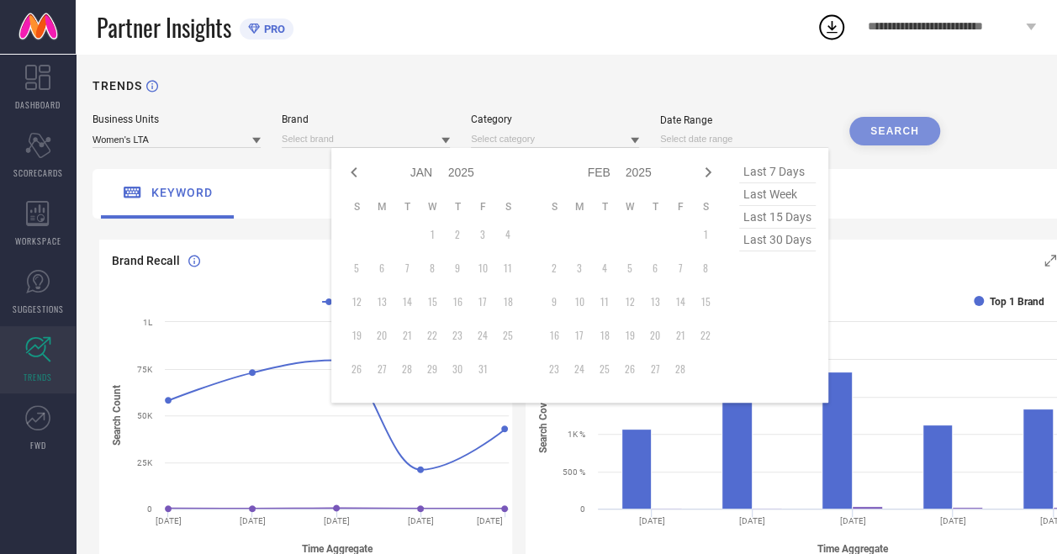
click at [357, 175] on icon at bounding box center [354, 172] width 20 height 20
select select "11"
select select "2024"
select select "2025"
click at [357, 175] on icon at bounding box center [354, 172] width 20 height 20
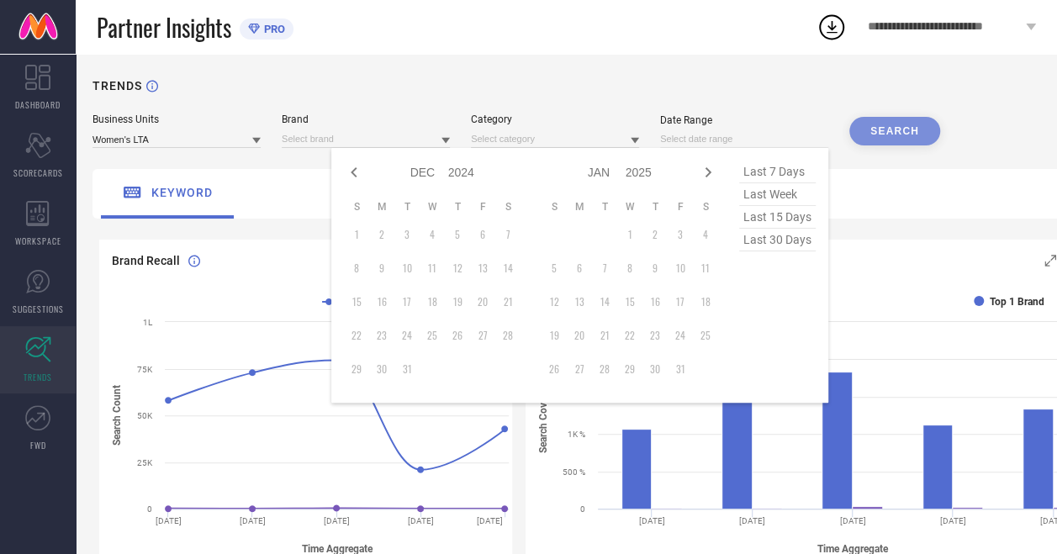
select select "10"
select select "2024"
select select "11"
select select "2024"
click at [357, 175] on icon at bounding box center [354, 172] width 20 height 20
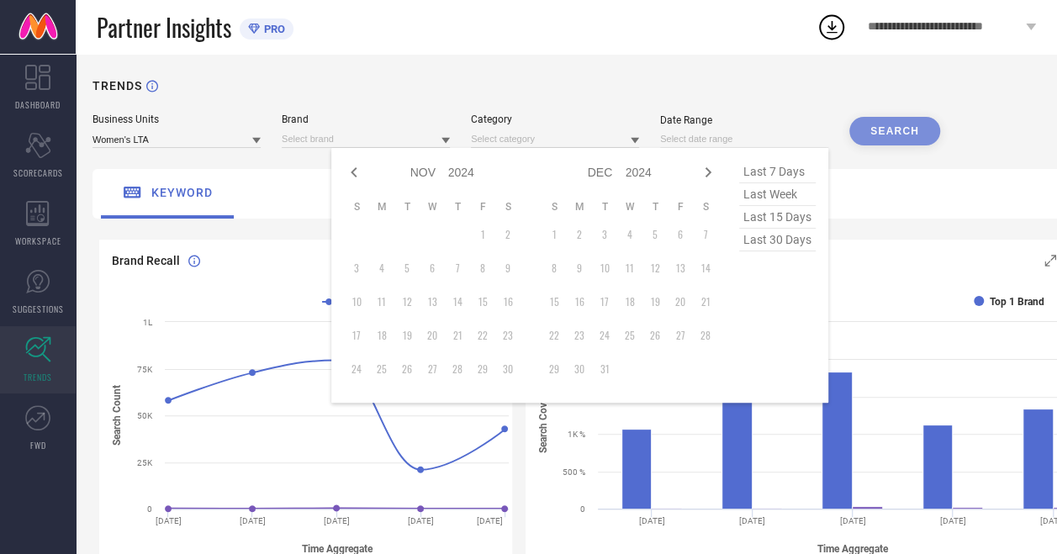
select select "9"
select select "2024"
select select "10"
select select "2024"
click at [711, 172] on icon at bounding box center [708, 172] width 20 height 20
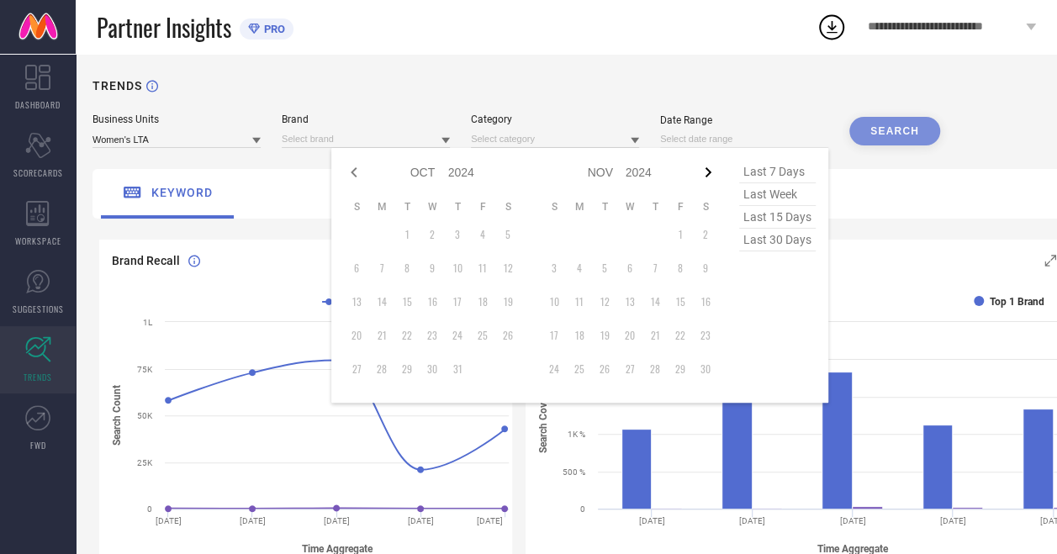
select select "10"
select select "2024"
select select "11"
select select "2024"
click at [711, 172] on icon at bounding box center [708, 172] width 20 height 20
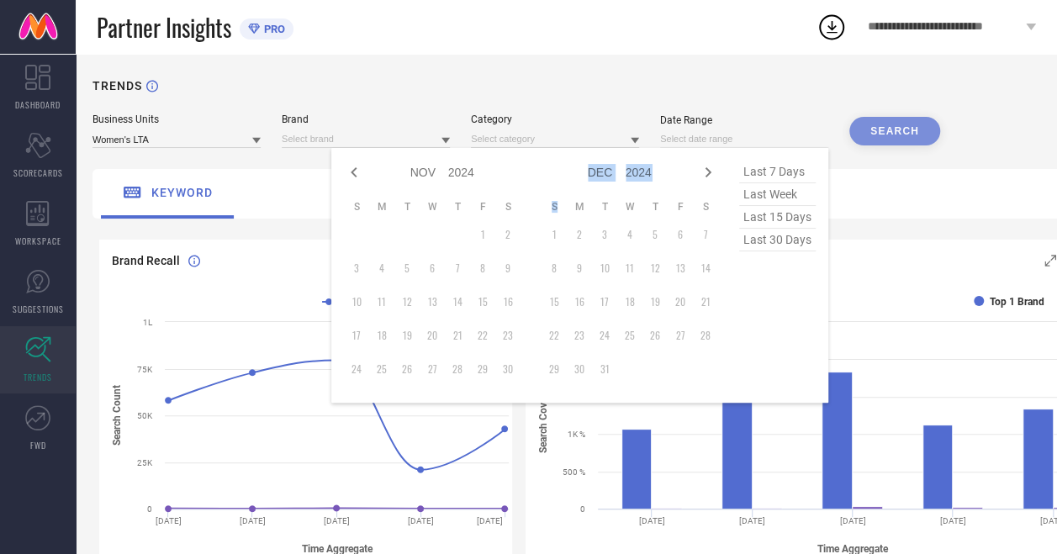
select select "11"
select select "2024"
select select "2025"
click at [711, 172] on icon at bounding box center [708, 172] width 20 height 20
select select "2025"
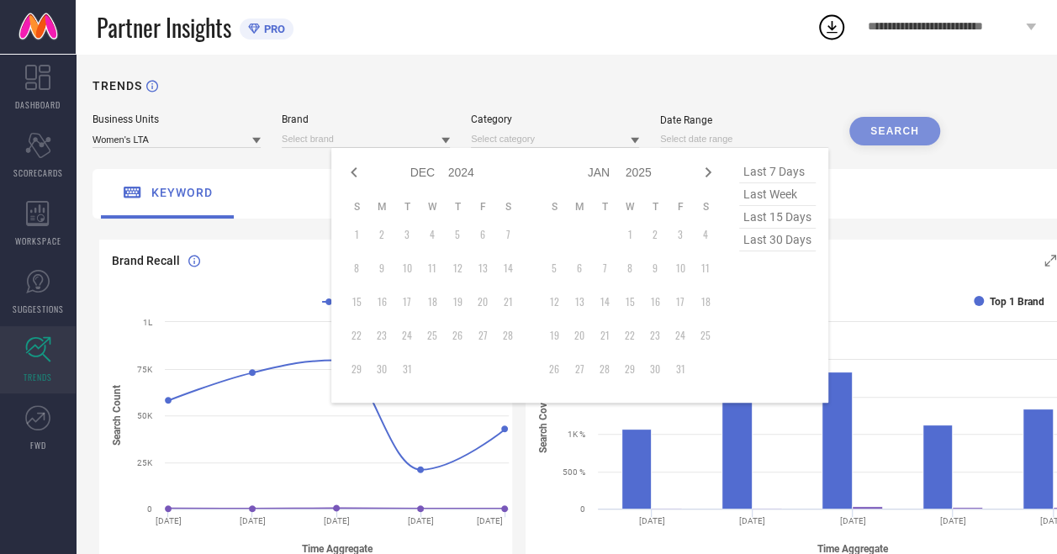
select select "1"
select select "2025"
